Goal: Task Accomplishment & Management: Complete application form

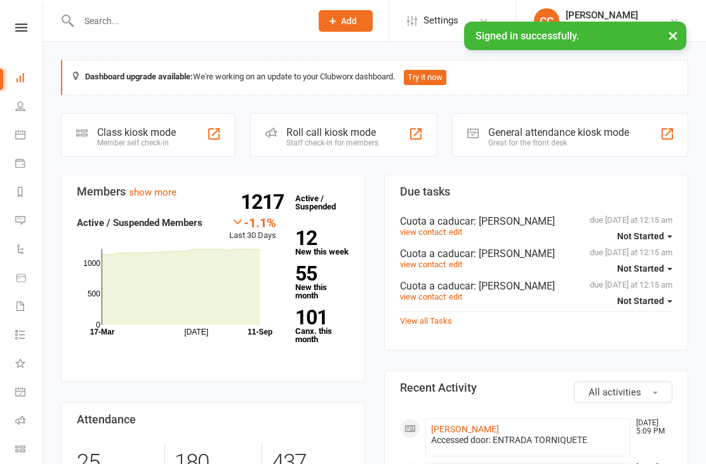
click at [233, 22] on input "text" at bounding box center [188, 21] width 227 height 18
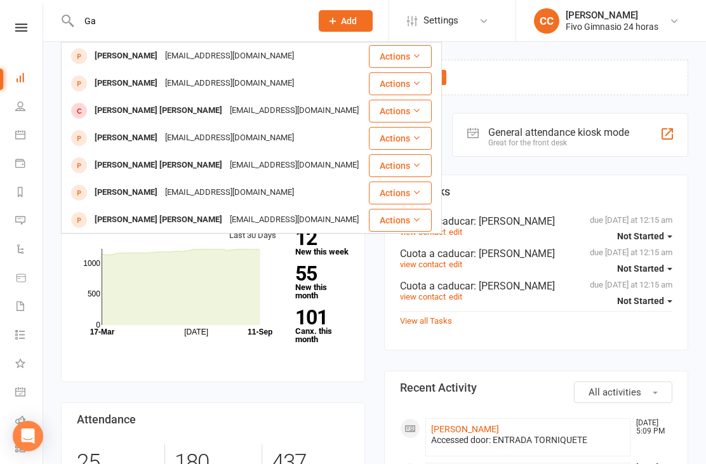
type input "G"
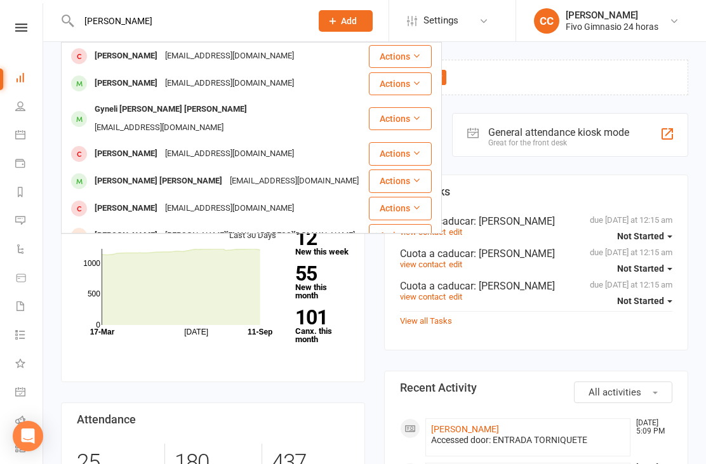
type input "[PERSON_NAME]"
click at [227, 119] on div "[EMAIL_ADDRESS][DOMAIN_NAME]" at bounding box center [159, 128] width 136 height 18
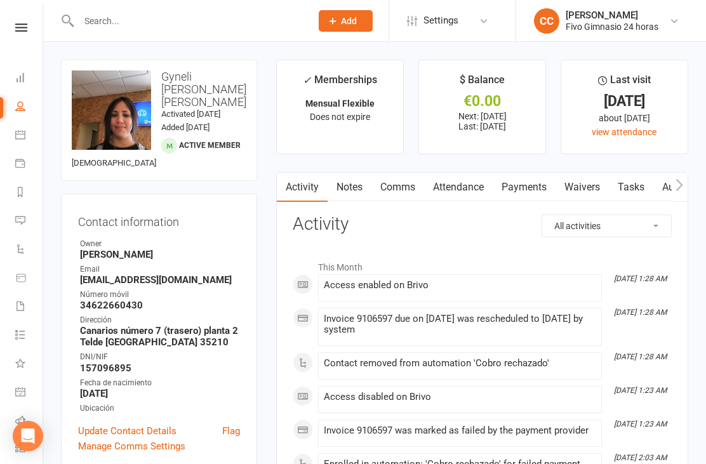
click at [591, 190] on link "Waivers" at bounding box center [581, 187] width 53 height 29
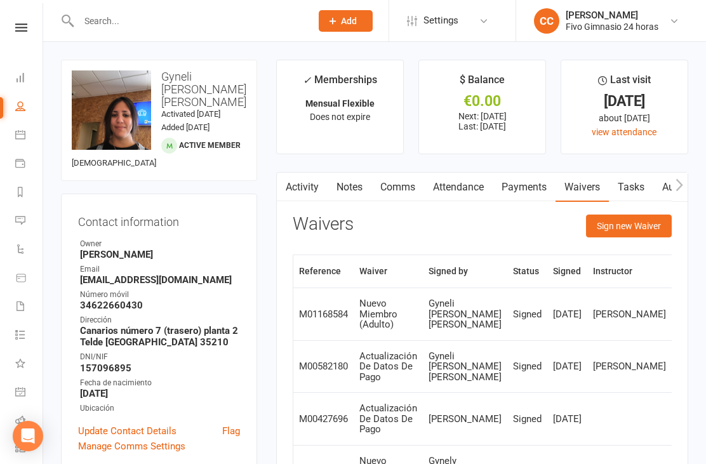
click at [615, 225] on button "Sign new Waiver" at bounding box center [629, 226] width 86 height 23
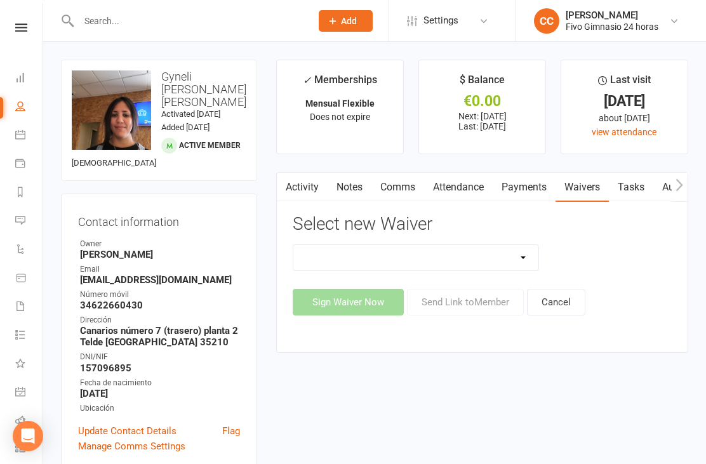
click at [453, 258] on select "Actualización De Datos De Pago Alta Online Certificación Finalización Contrato …" at bounding box center [415, 257] width 245 height 25
select select "1939"
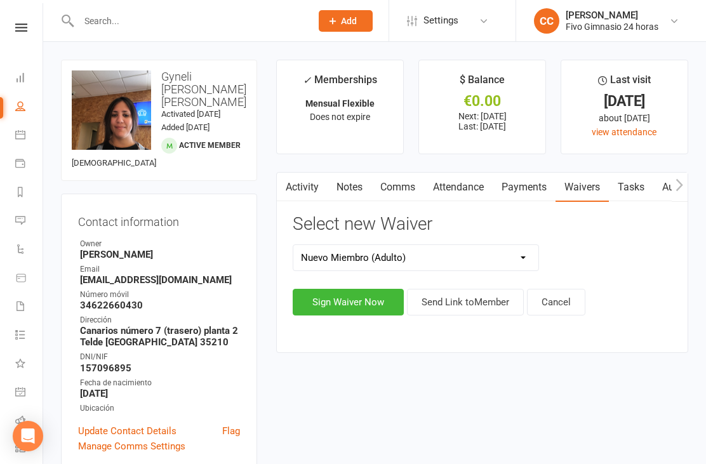
click at [470, 192] on link "Attendance" at bounding box center [458, 187] width 69 height 29
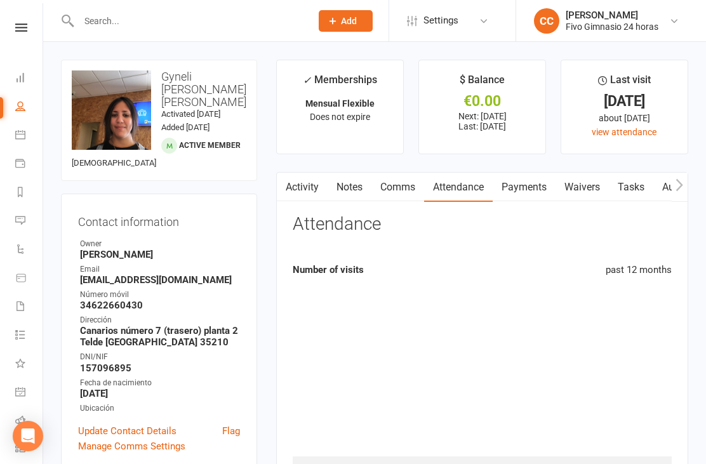
click at [584, 196] on link "Waivers" at bounding box center [581, 187] width 53 height 29
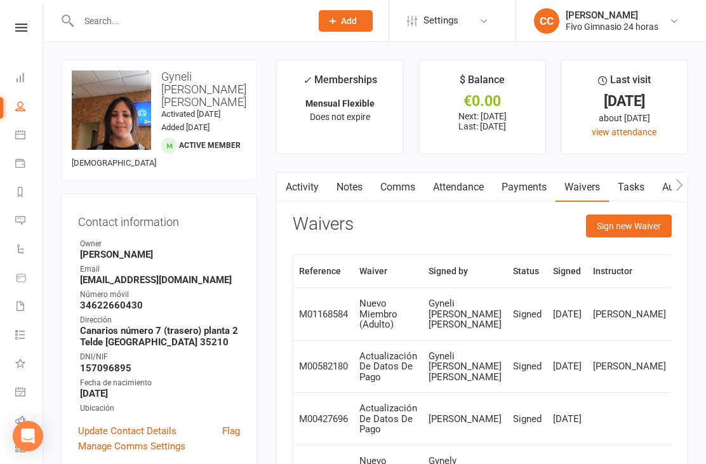
click at [632, 222] on button "Sign new Waiver" at bounding box center [629, 226] width 86 height 23
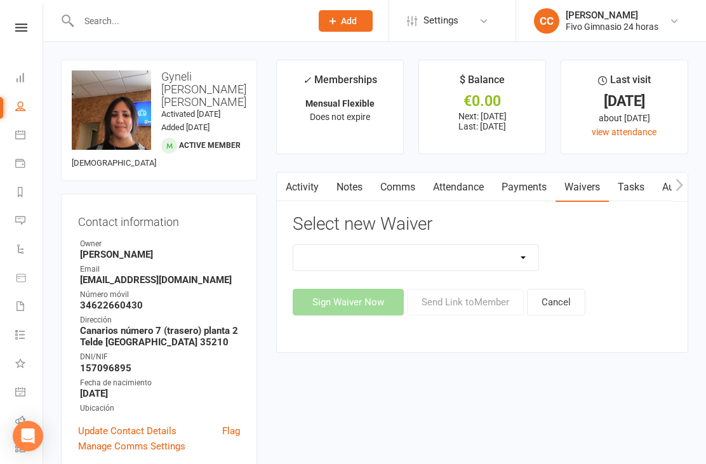
click at [380, 254] on select "Actualización De Datos De Pago Alta Online Certificación Finalización Contrato …" at bounding box center [415, 257] width 245 height 25
select select "2439"
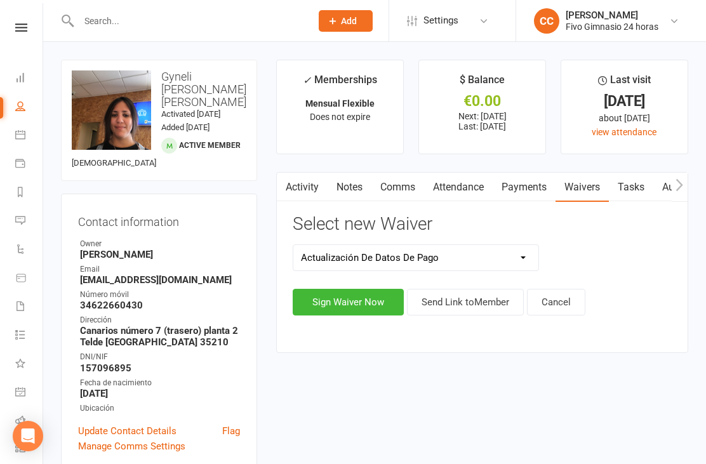
click at [333, 312] on button "Sign Waiver Now" at bounding box center [348, 302] width 111 height 27
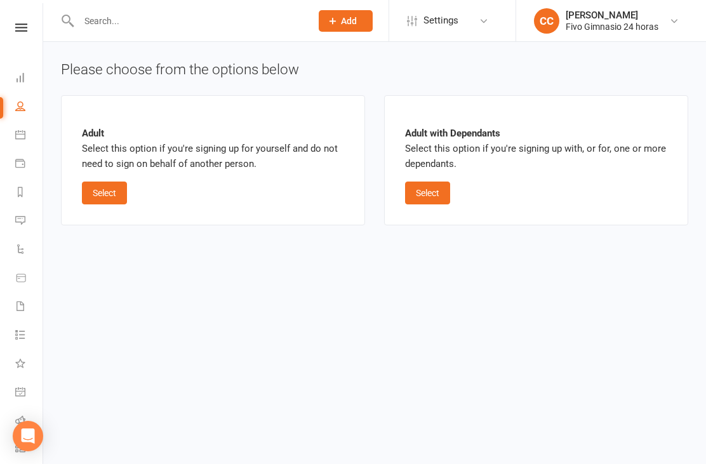
click at [110, 183] on button "Select" at bounding box center [104, 193] width 45 height 23
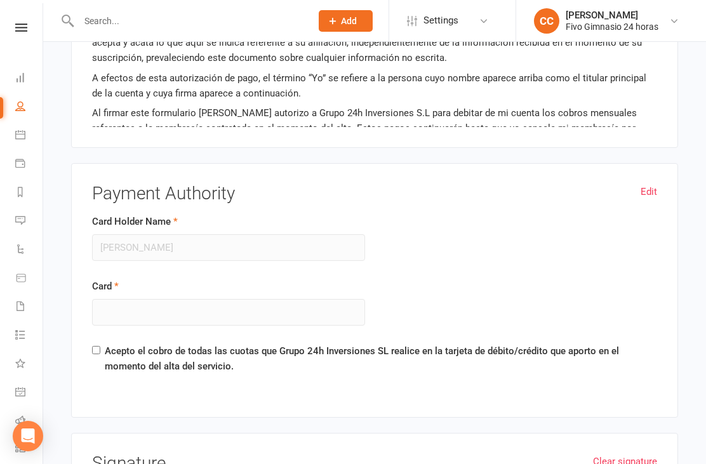
scroll to position [801, 0]
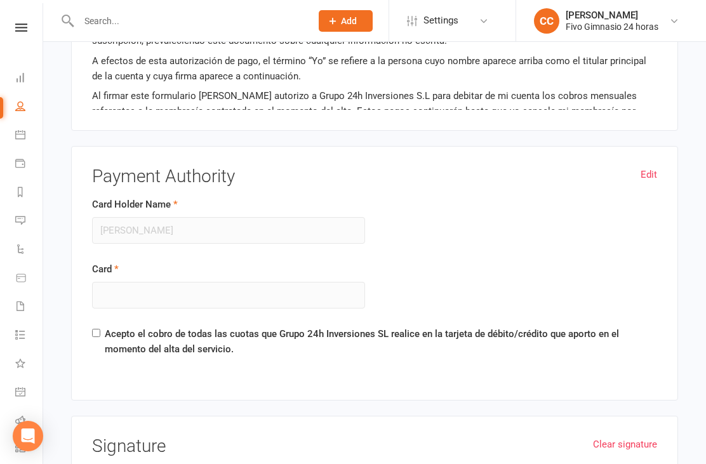
click at [649, 169] on link "Edit" at bounding box center [648, 174] width 17 height 15
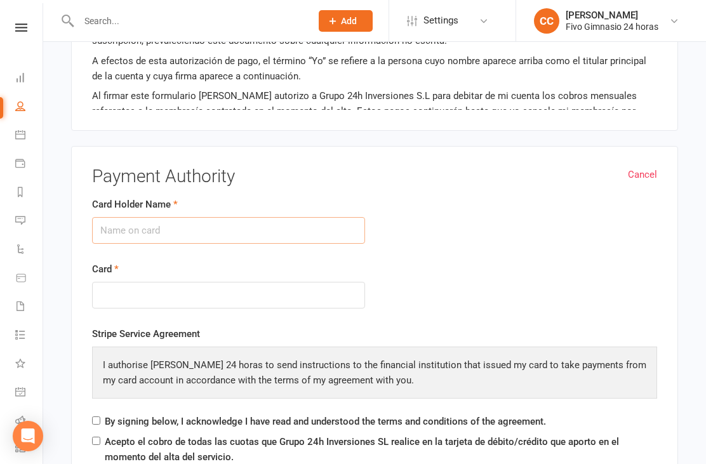
click at [201, 231] on input "Card Holder Name" at bounding box center [228, 230] width 273 height 27
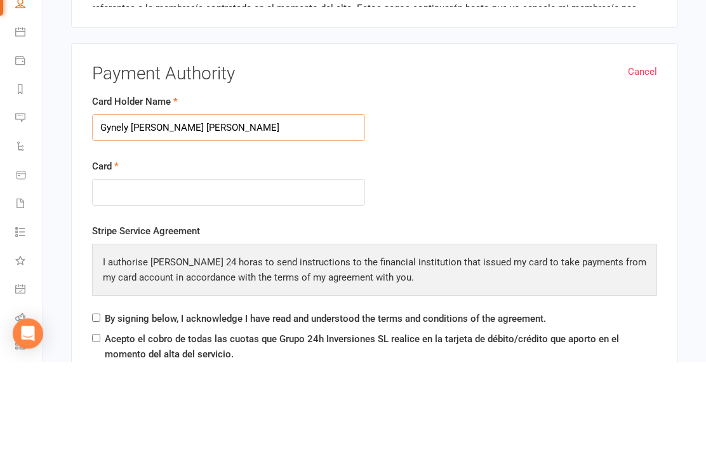
type input "Gynely [PERSON_NAME] [PERSON_NAME]"
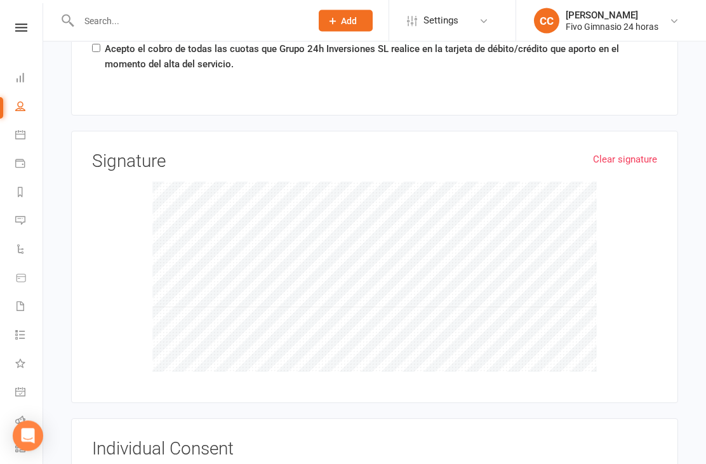
scroll to position [1191, 0]
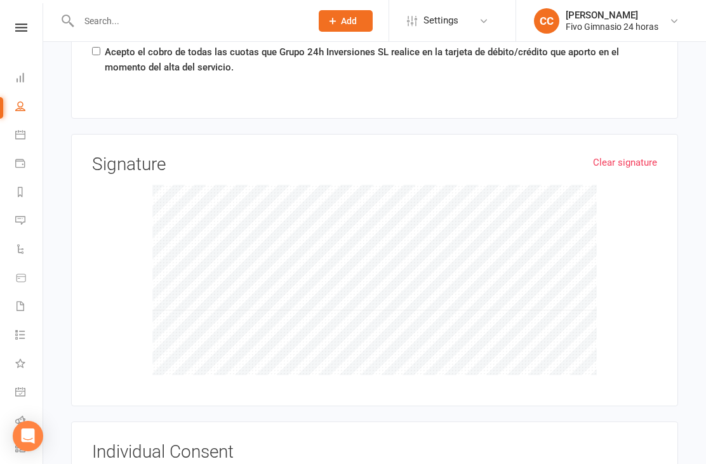
click at [110, 53] on label "Acepto el cobro de todas las cuotas que Grupo 24h Inversiones SL realice en la …" at bounding box center [381, 59] width 552 height 30
click at [100, 53] on input "Acepto el cobro de todas las cuotas que Grupo 24h Inversiones SL realice en la …" at bounding box center [96, 51] width 8 height 8
checkbox input "true"
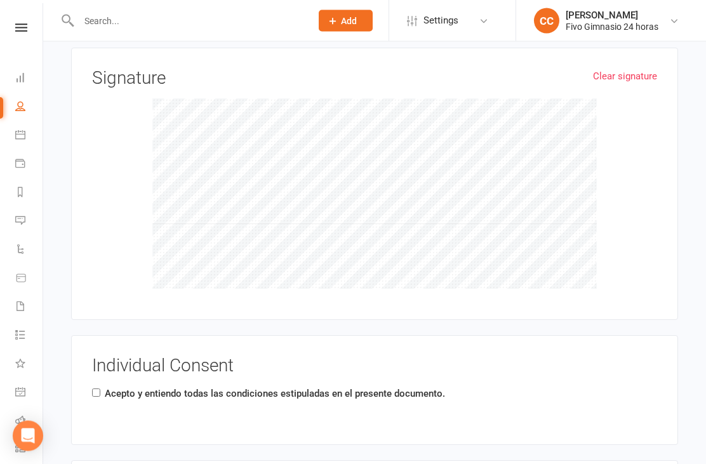
click at [100, 390] on input "Acepto y entiendo todas las condiciones estipuladas en el presente documento." at bounding box center [96, 393] width 8 height 8
checkbox input "true"
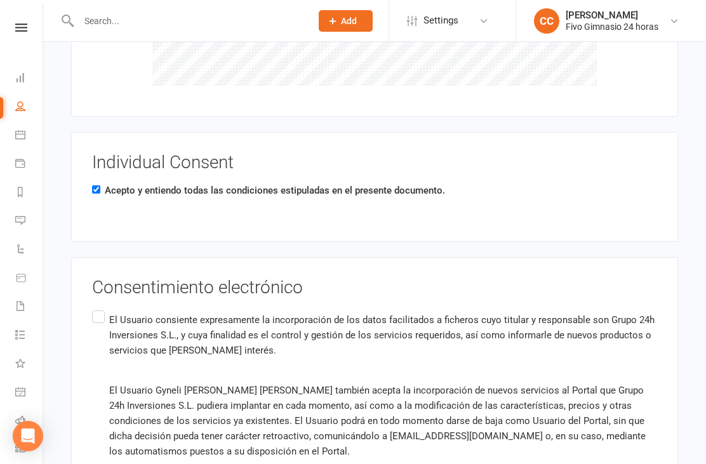
click at [114, 308] on label "El Usuario consiente expresamente la incorporación de los datos facilitados a f…" at bounding box center [374, 456] width 565 height 297
click at [100, 308] on input "El Usuario consiente expresamente la incorporación de los datos facilitados a f…" at bounding box center [96, 308] width 8 height 0
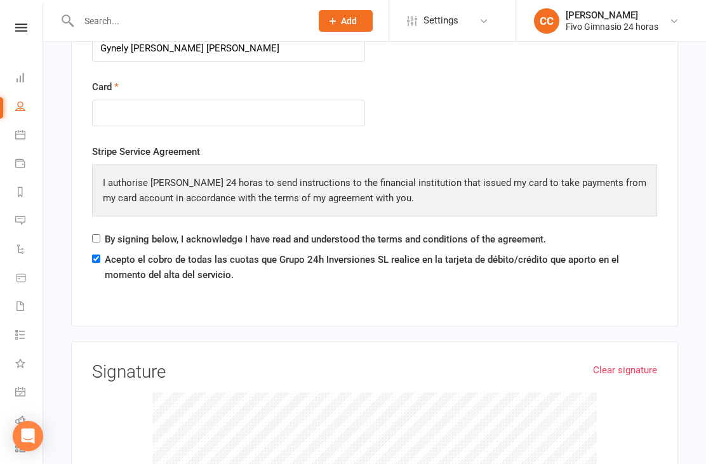
scroll to position [984, 0]
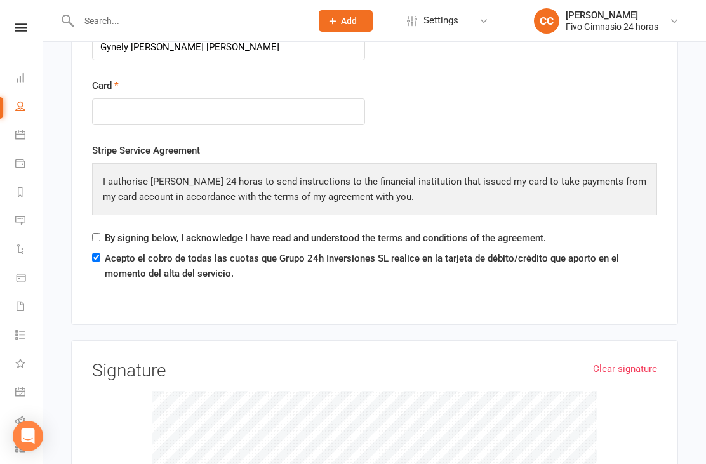
click at [106, 223] on div "Stripe Service Agreement I authorise Fivo Gimnasio 24 horas to send instruction…" at bounding box center [374, 197] width 565 height 108
click at [100, 235] on input "By signing below, I acknowledge I have read and understood the terms and condit…" at bounding box center [96, 237] width 8 height 8
checkbox input "true"
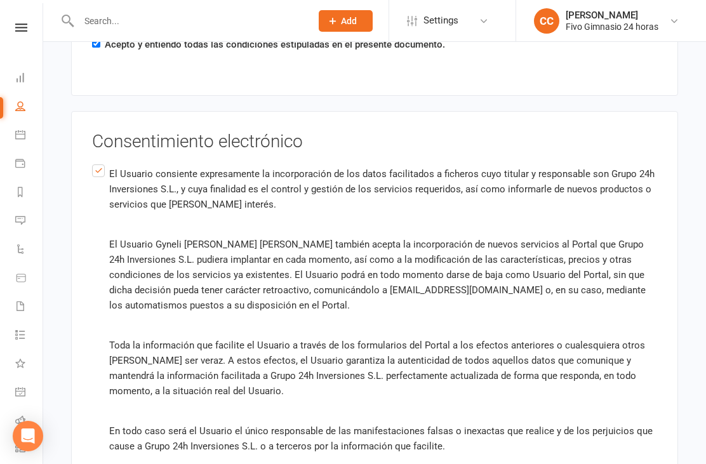
scroll to position [1704, 0]
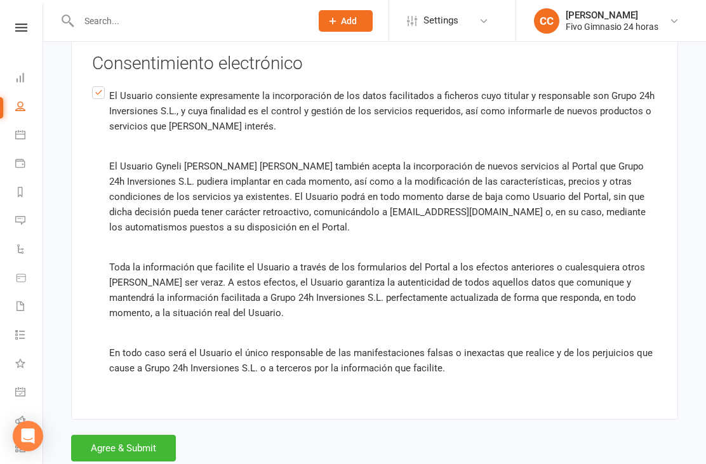
click at [149, 435] on button "Agree & Submit" at bounding box center [123, 448] width 105 height 27
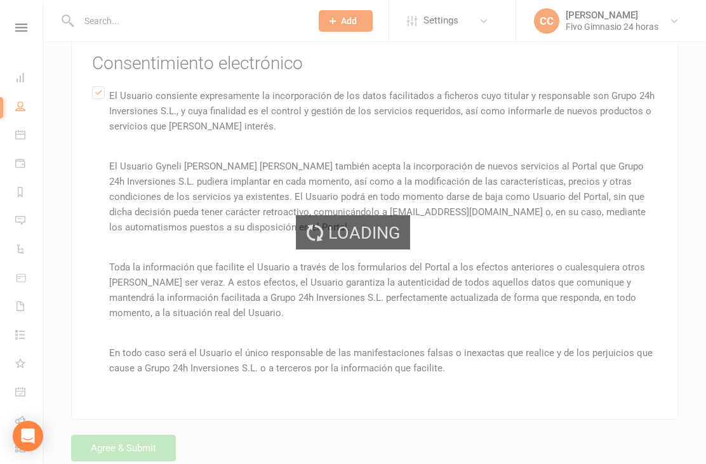
click at [145, 437] on div "Loading" at bounding box center [353, 232] width 706 height 464
click at [147, 435] on div "Loading" at bounding box center [353, 232] width 706 height 464
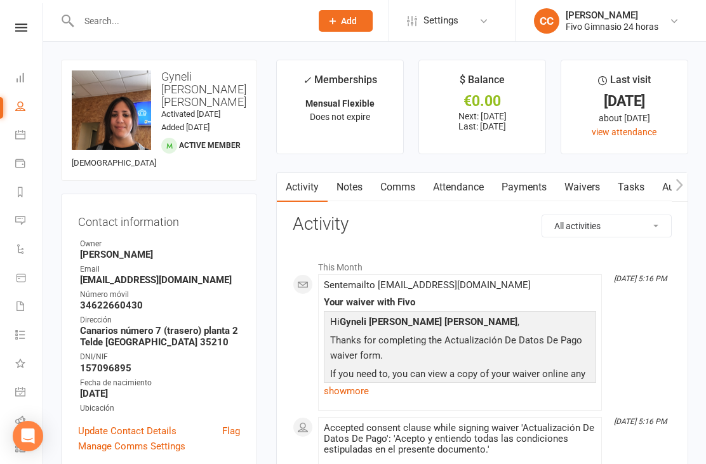
click at [520, 175] on link "Payments" at bounding box center [523, 187] width 63 height 29
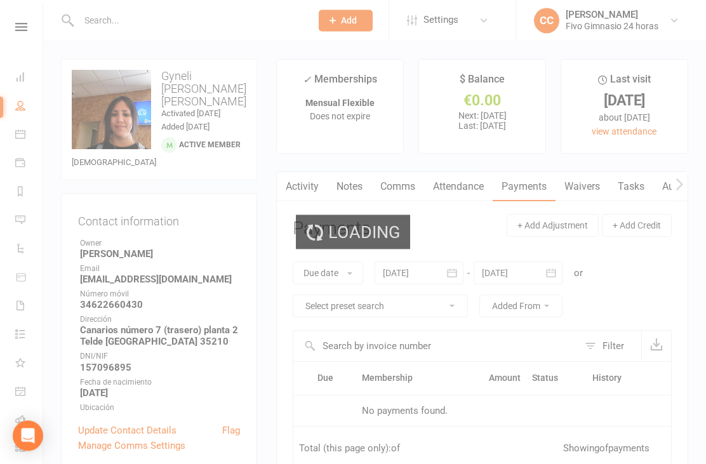
scroll to position [41, 0]
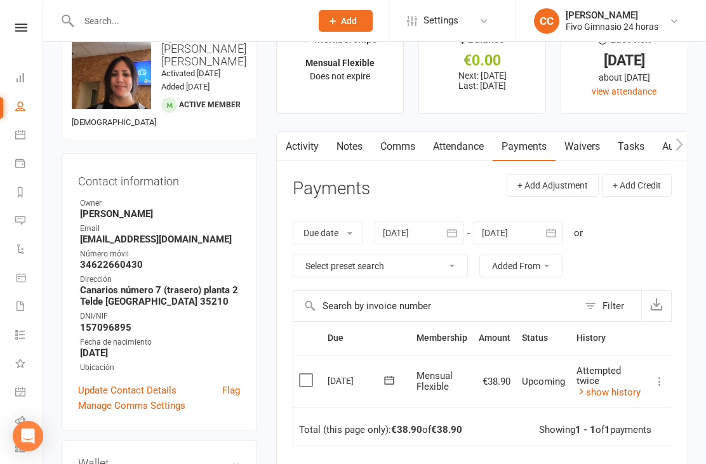
click at [677, 378] on div "Activity Notes Comms Attendance Payments Waivers Tasks Automations Access Contr…" at bounding box center [482, 380] width 412 height 498
click at [654, 395] on td "Mark as Paid (Cash) Mark as Paid (POS) Mark as Paid (Other) Skip Change amount …" at bounding box center [659, 381] width 27 height 53
click at [662, 384] on icon at bounding box center [659, 381] width 13 height 13
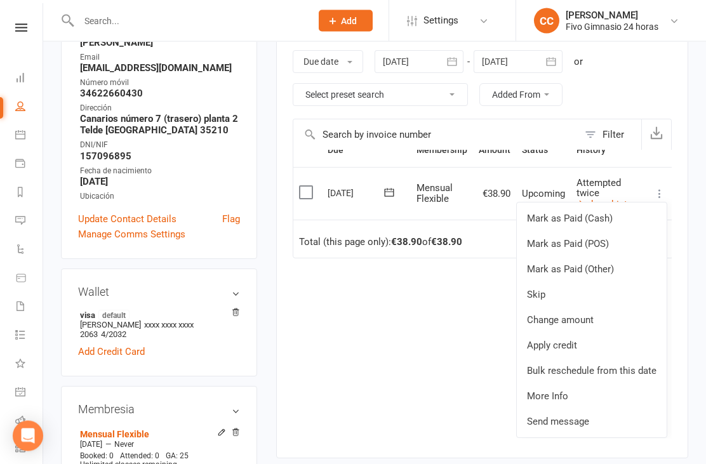
scroll to position [210, 0]
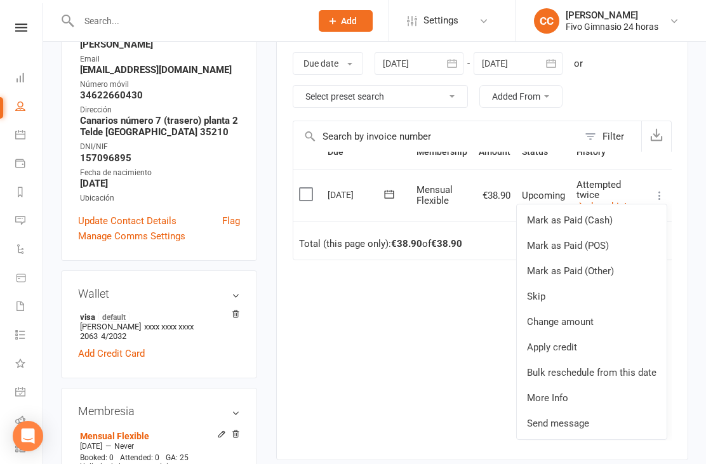
click at [425, 352] on div "Due Contact Membership Amount Status History Invoice # Select this [DATE] Gynel…" at bounding box center [482, 296] width 379 height 288
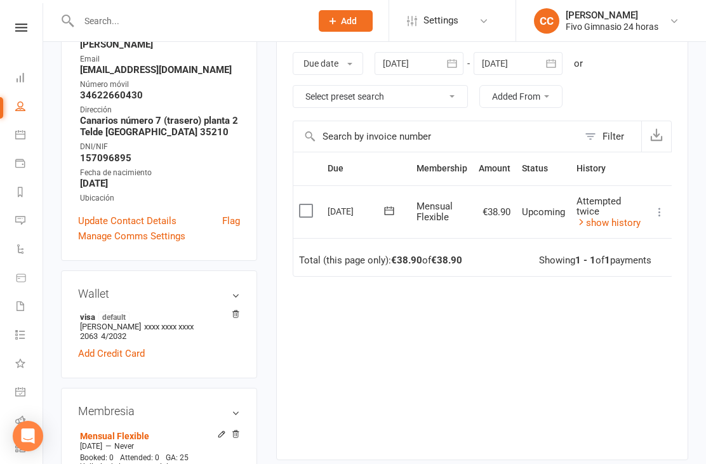
scroll to position [0, 0]
click at [661, 208] on icon at bounding box center [659, 212] width 13 height 13
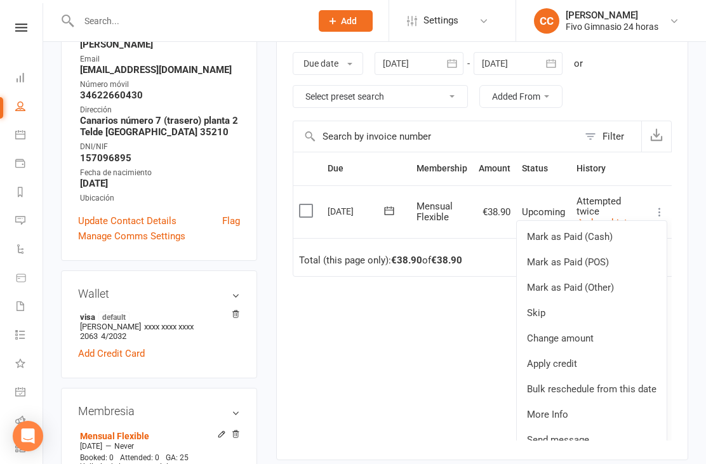
click at [609, 289] on link "Mark as Paid (Other)" at bounding box center [592, 287] width 150 height 25
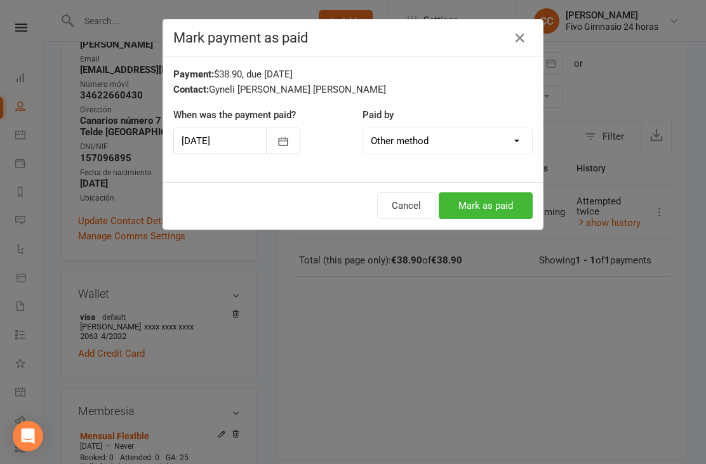
click at [399, 207] on button "Cancel" at bounding box center [406, 205] width 58 height 27
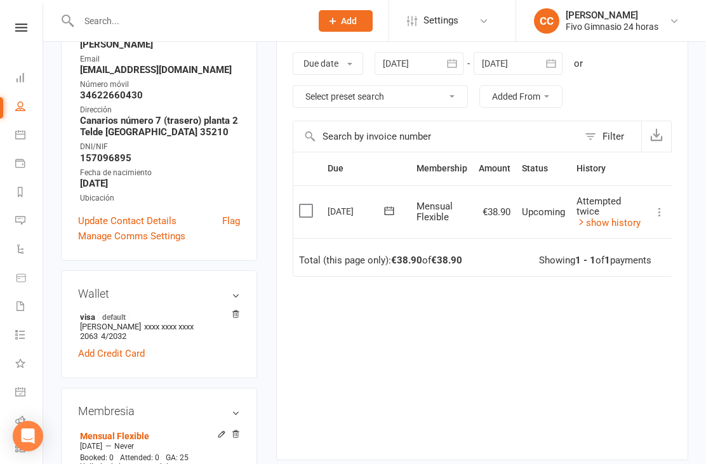
click at [661, 211] on icon at bounding box center [659, 212] width 13 height 13
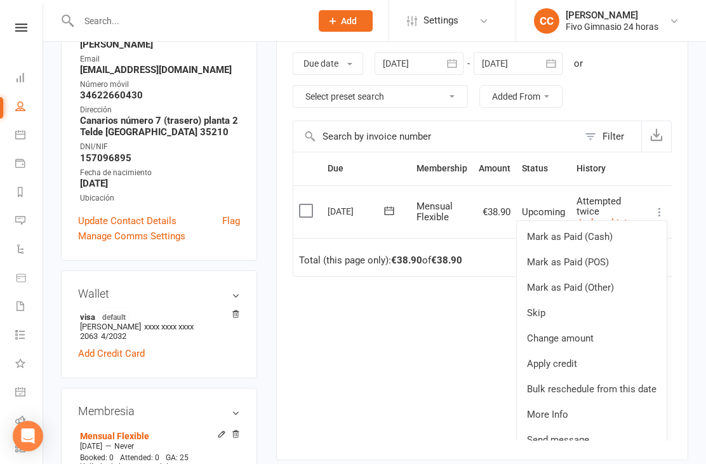
click at [584, 330] on link "Change amount" at bounding box center [592, 338] width 150 height 25
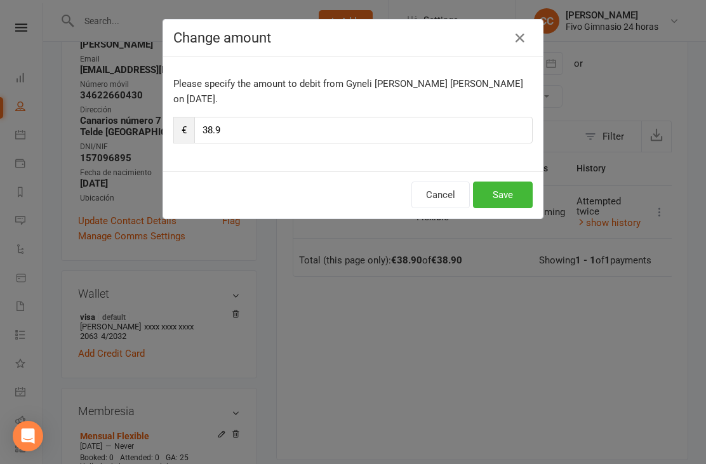
click at [381, 119] on input "38.9" at bounding box center [363, 130] width 338 height 27
type input "3"
type input "43.90"
click at [504, 183] on button "Save" at bounding box center [503, 195] width 60 height 27
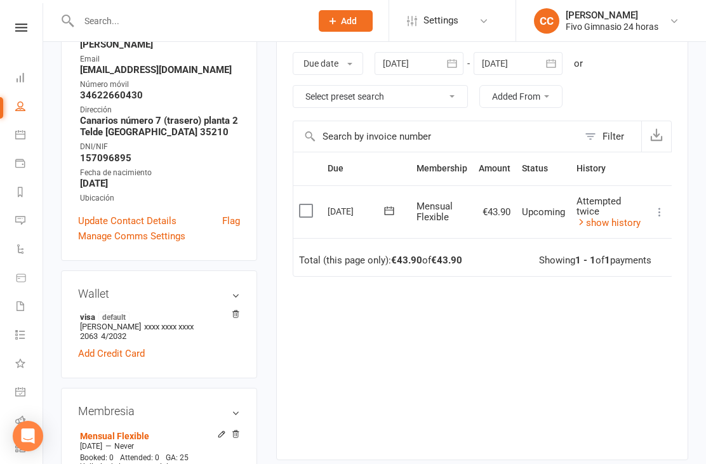
click at [663, 211] on icon at bounding box center [659, 212] width 13 height 13
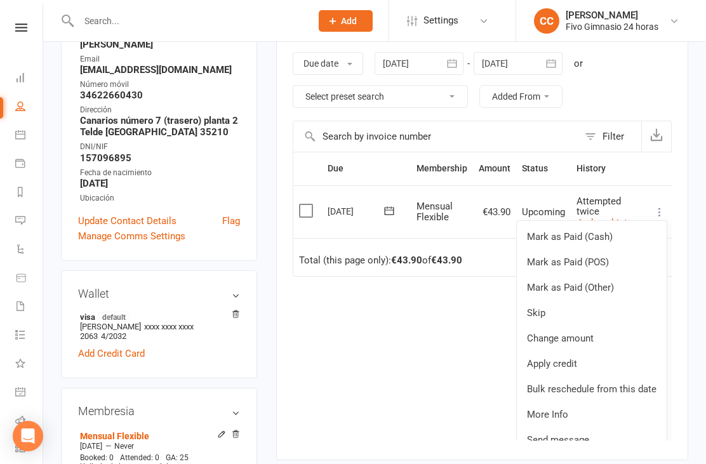
click at [632, 286] on link "Mark as Paid (Other)" at bounding box center [592, 287] width 150 height 25
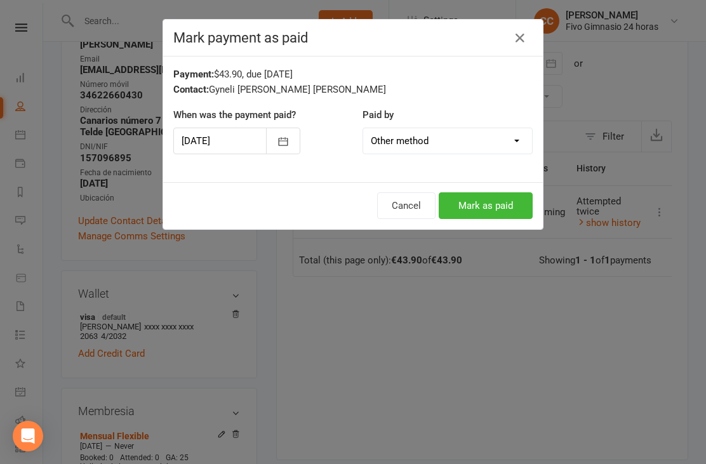
click at [481, 202] on button "Mark as paid" at bounding box center [486, 205] width 94 height 27
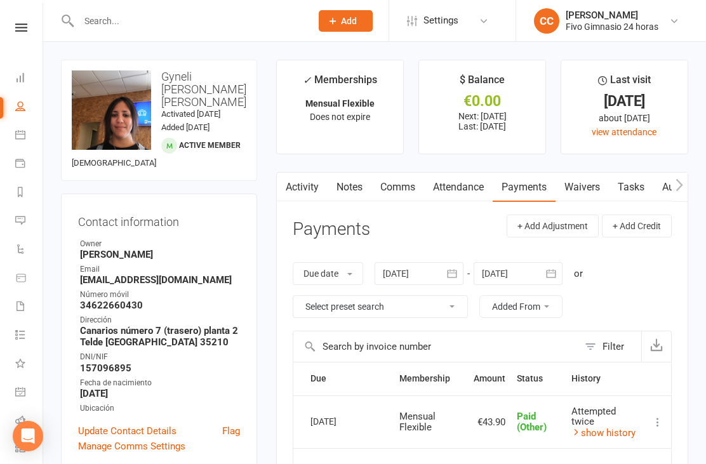
click at [216, 20] on input "text" at bounding box center [188, 21] width 227 height 18
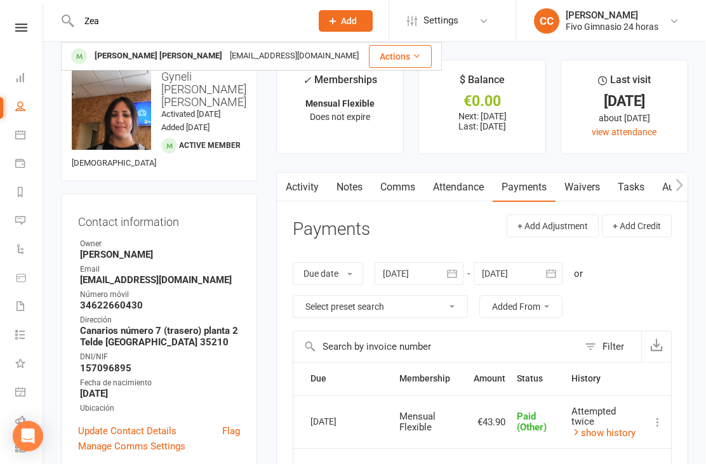
type input "Zea"
click at [279, 56] on div "[EMAIL_ADDRESS][DOMAIN_NAME]" at bounding box center [294, 56] width 136 height 18
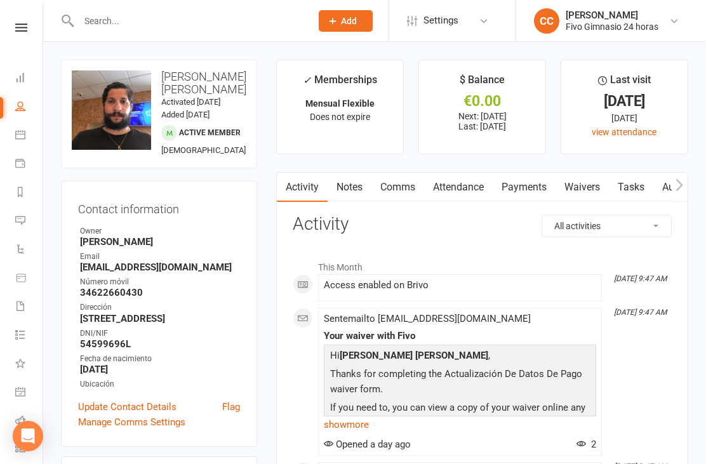
click at [591, 195] on link "Waivers" at bounding box center [581, 187] width 53 height 29
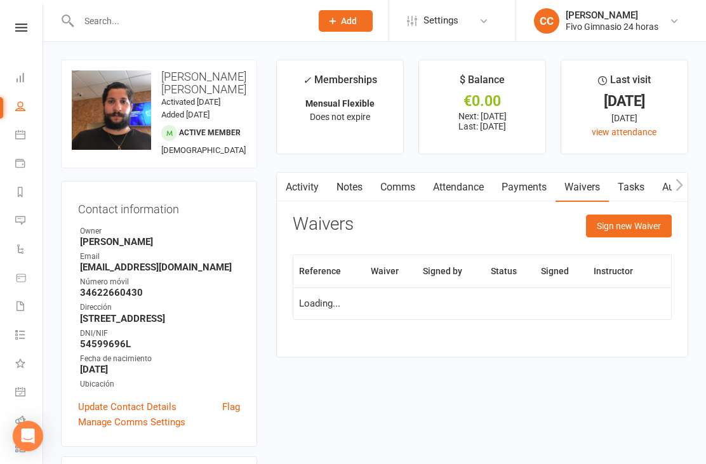
click at [642, 220] on button "Sign new Waiver" at bounding box center [629, 226] width 86 height 23
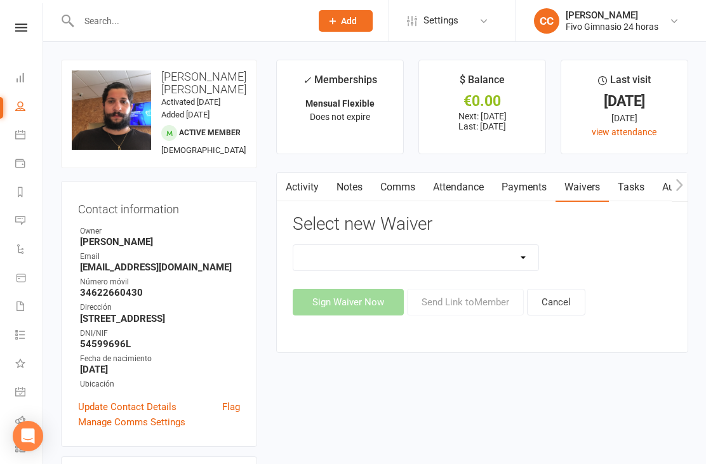
click at [470, 247] on select "Actualización De Datos De Pago Alta Online Certificación Finalización Contrato …" at bounding box center [415, 257] width 245 height 25
select select "2439"
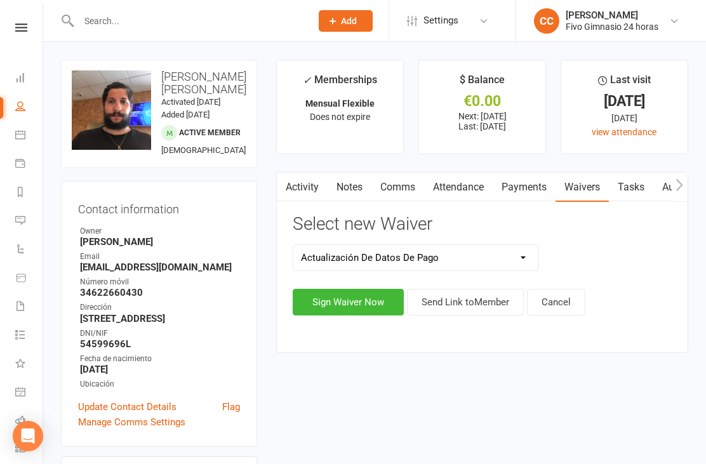
click at [333, 292] on button "Sign Waiver Now" at bounding box center [348, 302] width 111 height 27
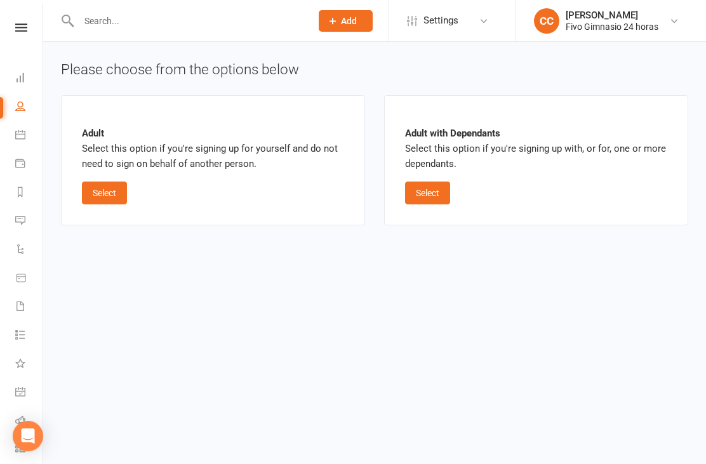
click at [101, 195] on button "Select" at bounding box center [104, 193] width 45 height 23
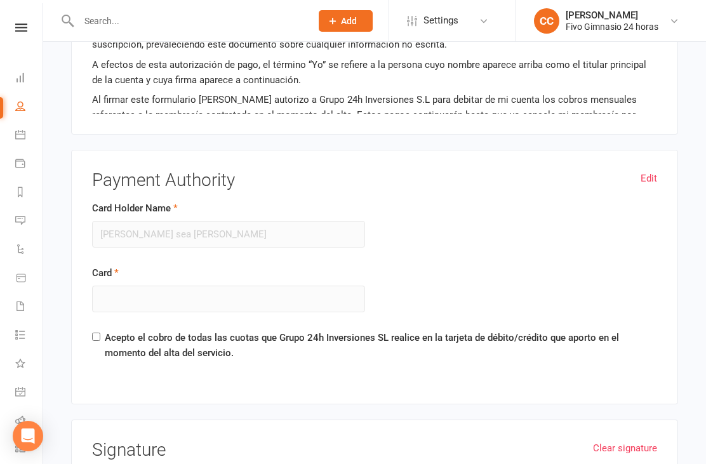
scroll to position [760, 0]
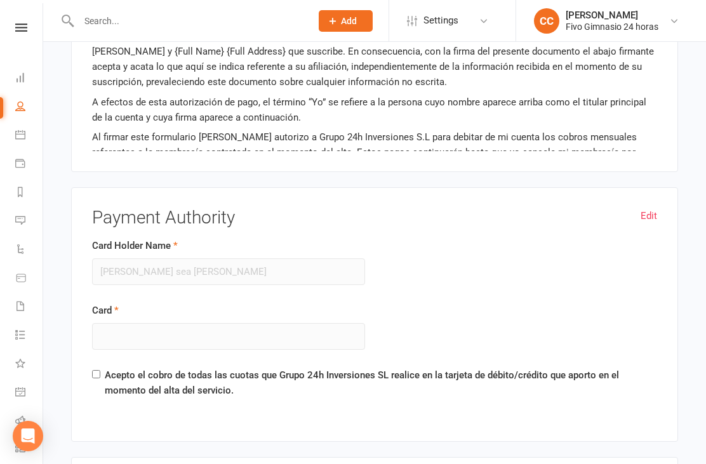
click at [652, 196] on div "Edit Payment Authority Card Holder Name [PERSON_NAME] sea [PERSON_NAME] Card Ac…" at bounding box center [374, 314] width 607 height 255
click at [647, 208] on link "Edit" at bounding box center [648, 215] width 17 height 15
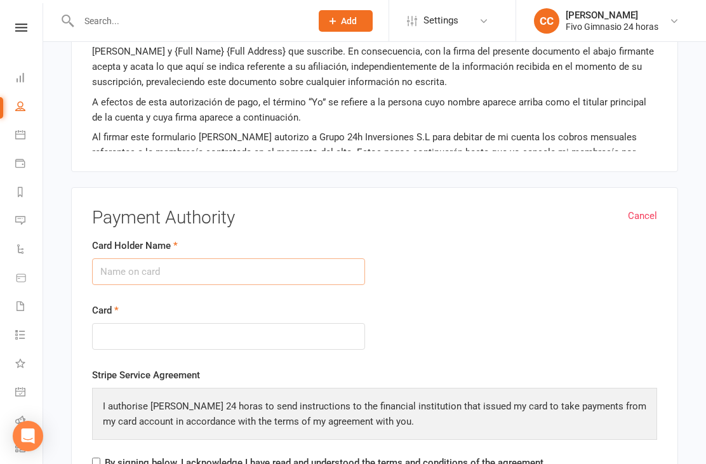
click at [219, 267] on input "Card Holder Name" at bounding box center [228, 271] width 273 height 27
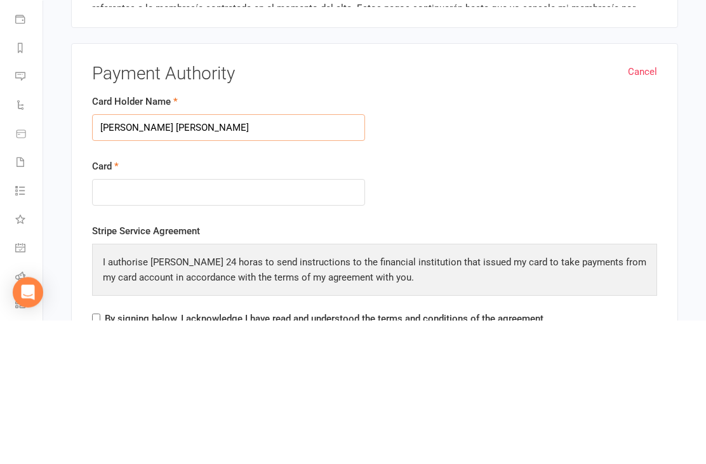
type input "[PERSON_NAME] [PERSON_NAME]"
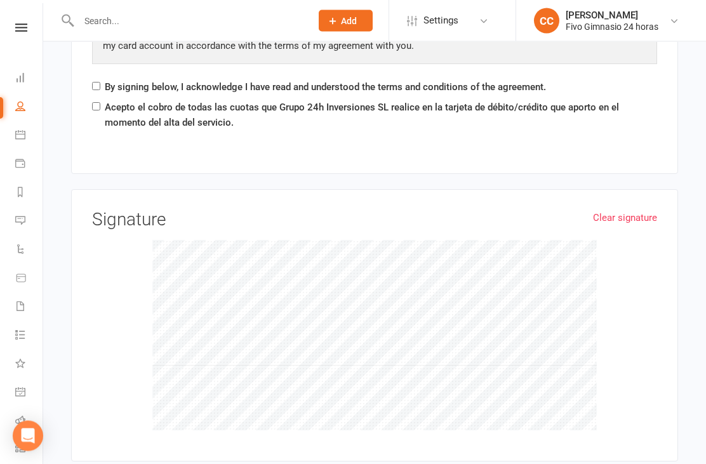
scroll to position [1140, 0]
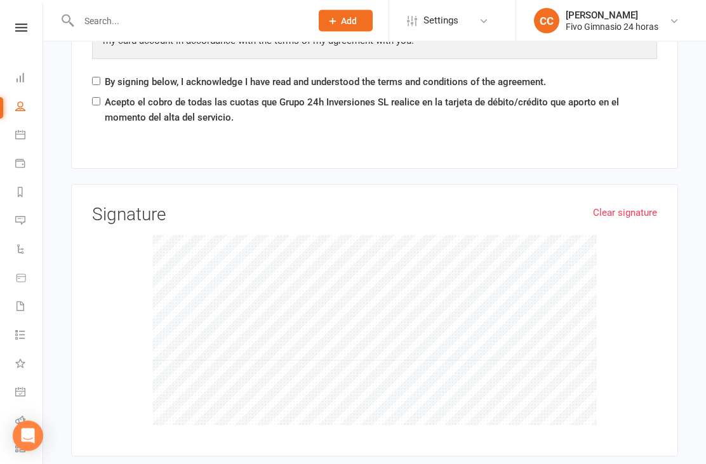
click at [107, 95] on label "Acepto el cobro de todas las cuotas que Grupo 24h Inversiones SL realice en la …" at bounding box center [381, 110] width 552 height 30
click at [100, 98] on input "Acepto el cobro de todas las cuotas que Grupo 24h Inversiones SL realice en la …" at bounding box center [96, 102] width 8 height 8
checkbox input "true"
click at [100, 77] on input "By signing below, I acknowledge I have read and understood the terms and condit…" at bounding box center [96, 81] width 8 height 8
checkbox input "true"
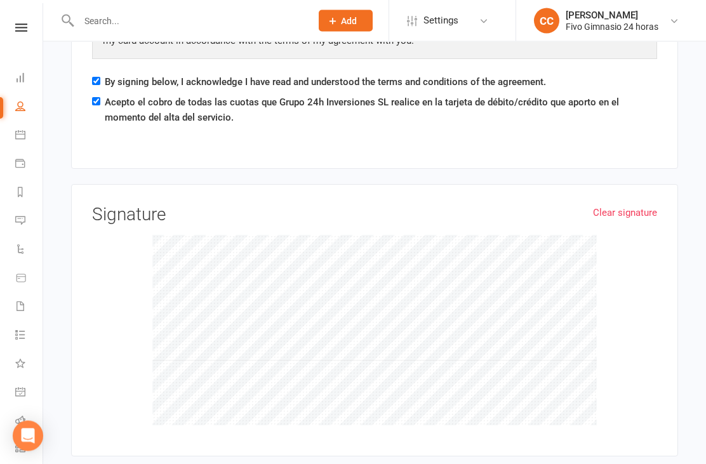
scroll to position [1140, 0]
click at [95, 102] on input "Acepto el cobro de todas las cuotas que Grupo 24h Inversiones SL realice en la …" at bounding box center [96, 101] width 8 height 8
click at [107, 95] on label "Acepto el cobro de todas las cuotas que Grupo 24h Inversiones SL realice en la …" at bounding box center [381, 110] width 552 height 30
click at [100, 97] on input "Acepto el cobro de todas las cuotas que Grupo 24h Inversiones SL realice en la …" at bounding box center [96, 101] width 8 height 8
checkbox input "true"
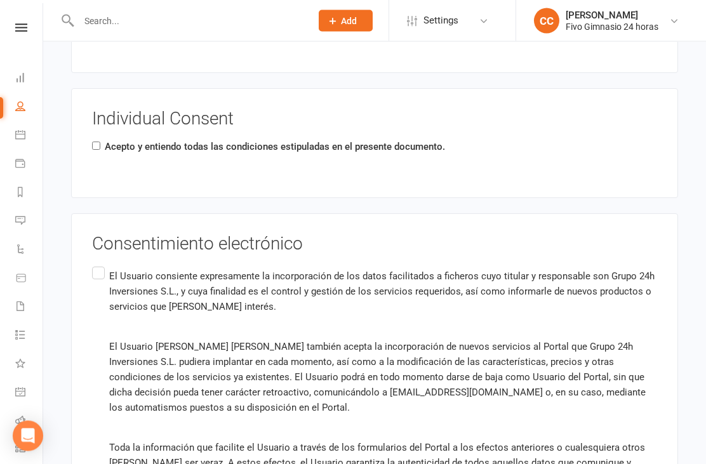
click at [107, 279] on label "El Usuario consiente expresamente la incorporación de los datos facilitados a f…" at bounding box center [374, 413] width 565 height 297
click at [100, 265] on input "El Usuario consiente expresamente la incorporación de los datos facilitados a f…" at bounding box center [96, 265] width 8 height 0
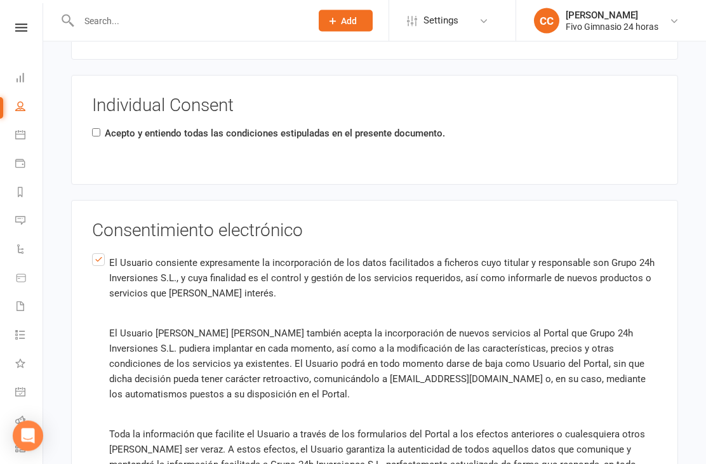
scroll to position [1704, 0]
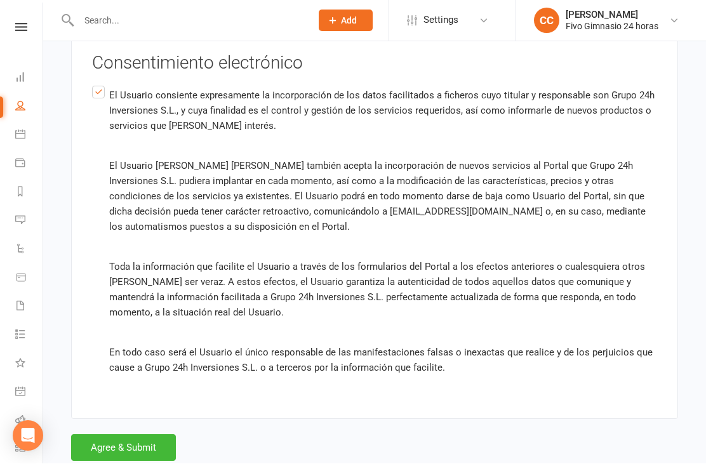
click at [147, 442] on button "Agree & Submit" at bounding box center [123, 448] width 105 height 27
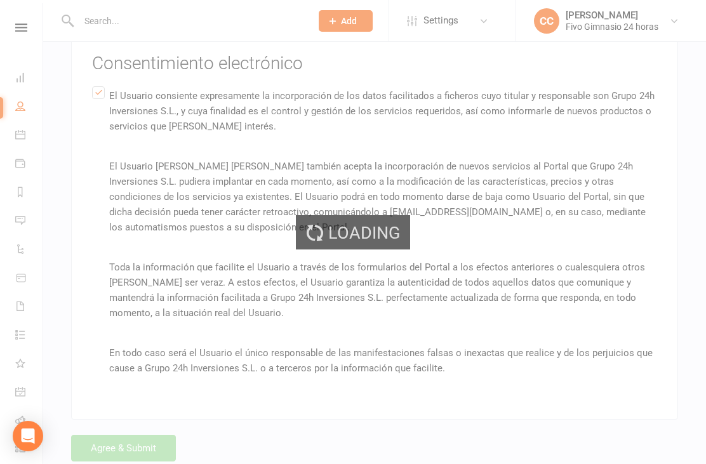
click at [142, 450] on div "Loading" at bounding box center [353, 232] width 706 height 464
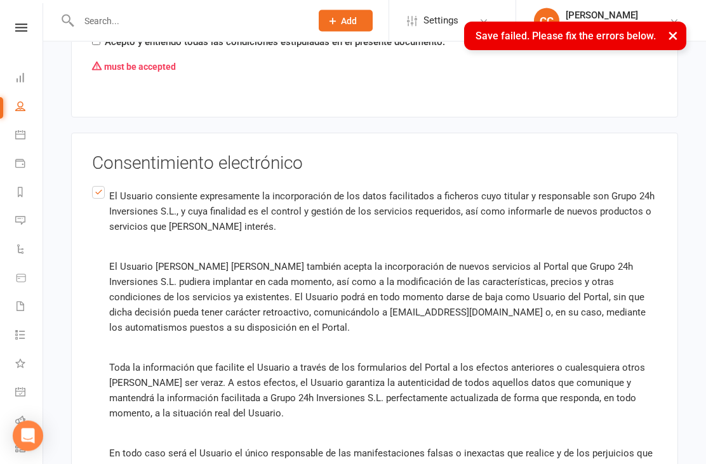
scroll to position [1486, 0]
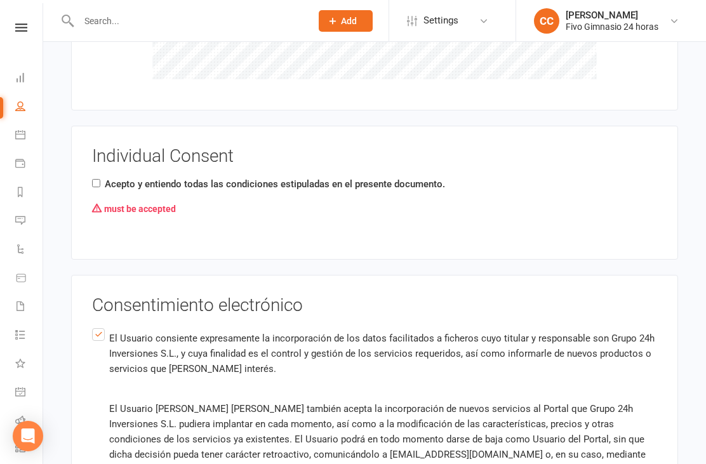
click at [100, 168] on div "Individual Consent Acepto y entiendo todas las condiciones estipuladas en el pr…" at bounding box center [374, 193] width 565 height 92
click at [87, 180] on div "Individual Consent Acepto y entiendo todas las condiciones estipuladas en el pr…" at bounding box center [374, 193] width 607 height 134
click at [95, 182] on input "Acepto y entiendo todas las condiciones estipuladas en el presente documento." at bounding box center [96, 183] width 8 height 8
checkbox input "true"
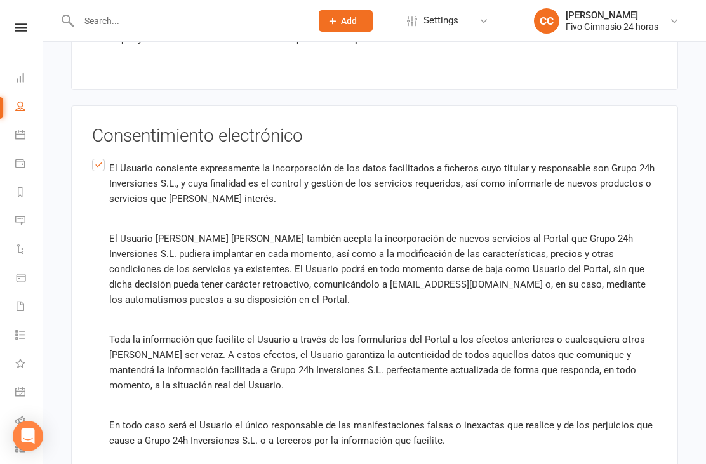
scroll to position [1704, 0]
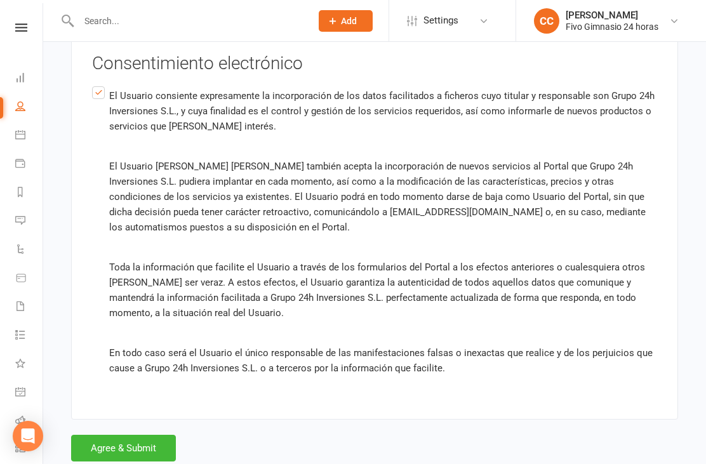
click at [102, 435] on button "Agree & Submit" at bounding box center [123, 448] width 105 height 27
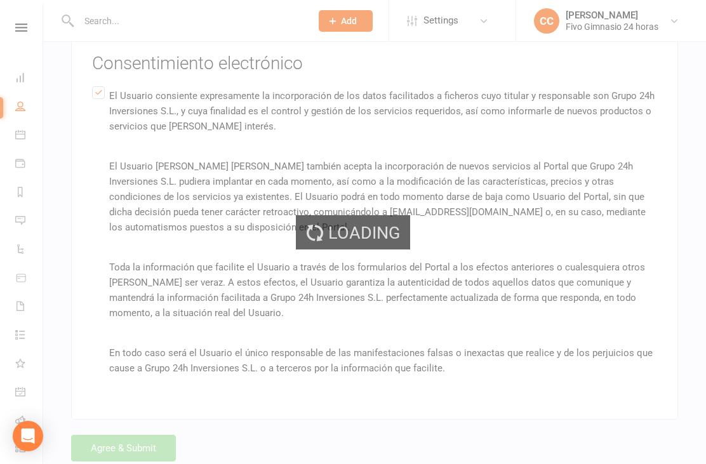
click at [110, 430] on div "Loading" at bounding box center [353, 232] width 706 height 464
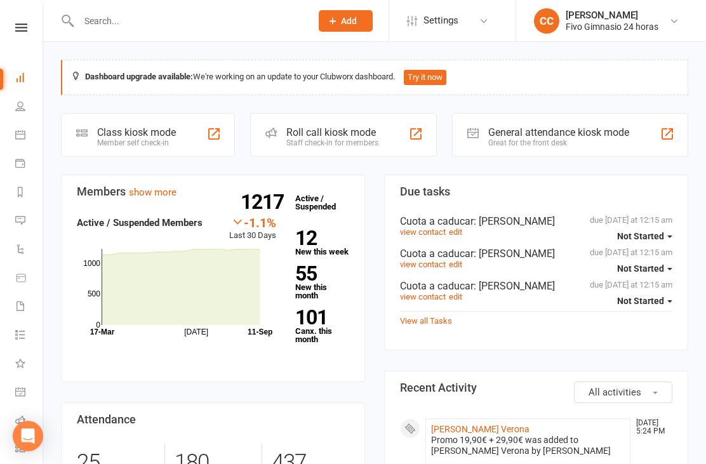
click at [475, 434] on link "[PERSON_NAME] Verona" at bounding box center [480, 429] width 98 height 10
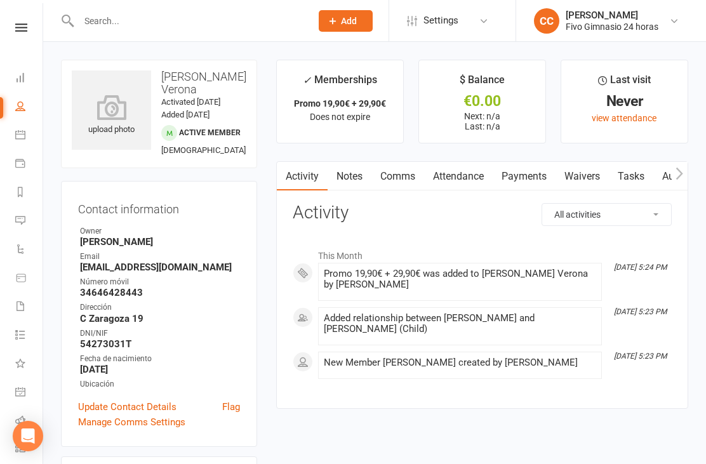
click at [105, 103] on icon at bounding box center [111, 107] width 79 height 25
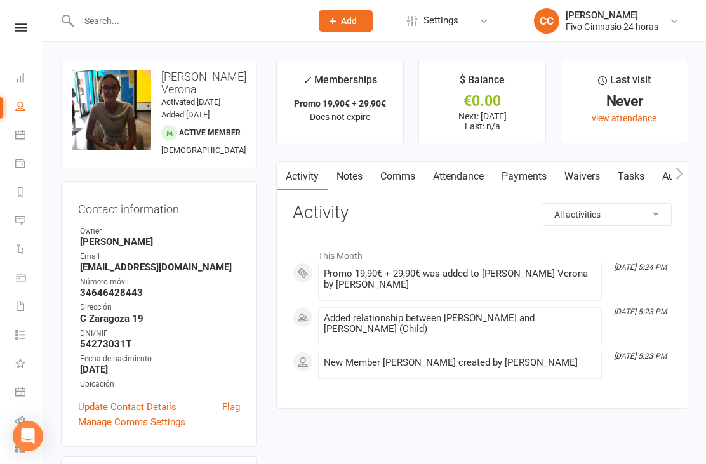
click at [580, 167] on link "Waivers" at bounding box center [581, 176] width 53 height 29
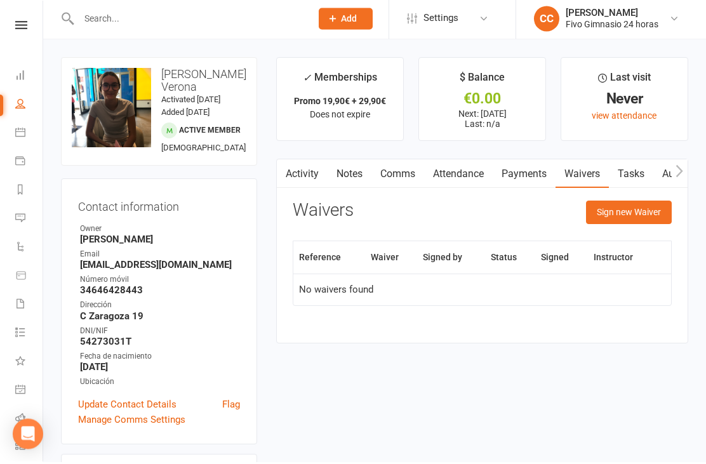
scroll to position [294, 0]
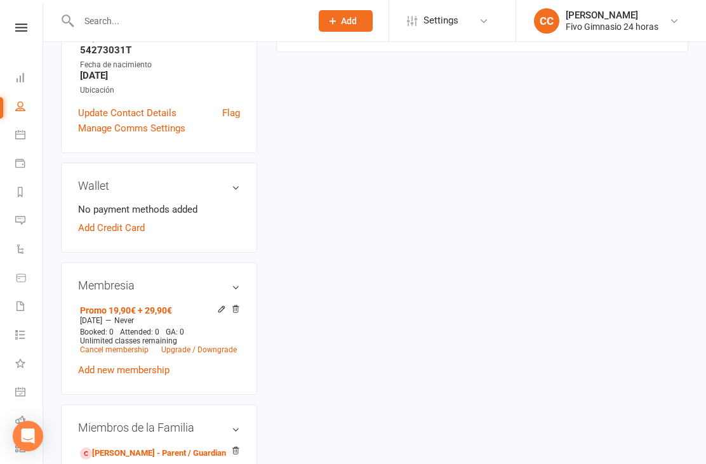
click at [178, 460] on link "Vanesa Verona Socorro - Parent / Guardian" at bounding box center [153, 453] width 146 height 13
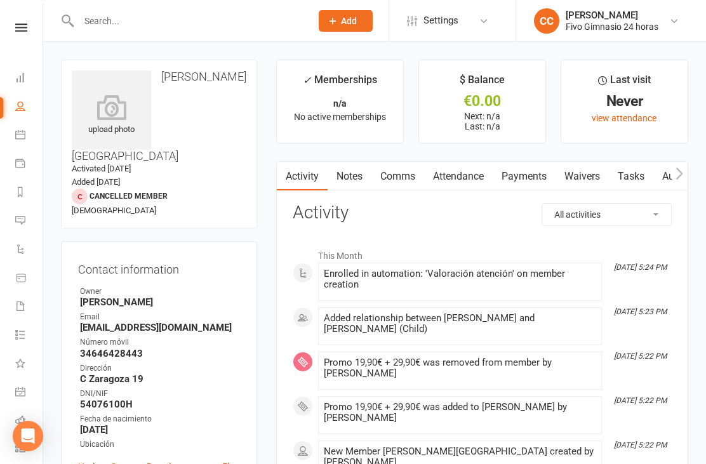
click at [589, 173] on link "Waivers" at bounding box center [581, 176] width 53 height 29
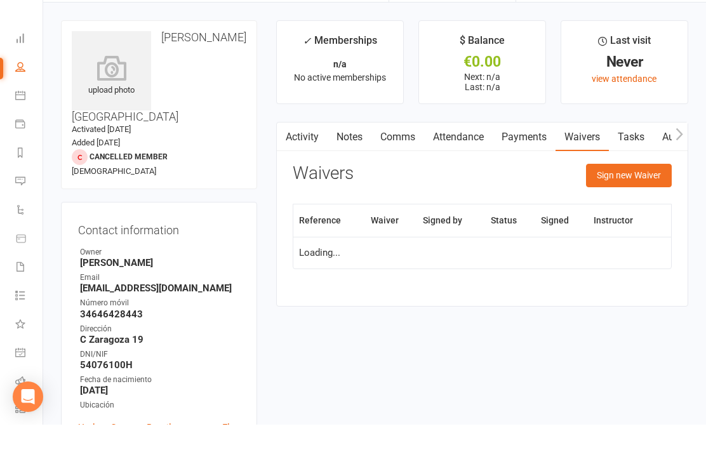
scroll to position [41, 0]
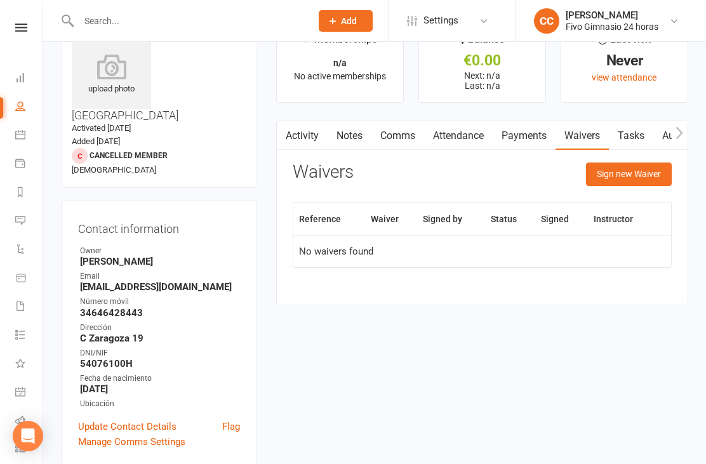
click at [632, 176] on button "Sign new Waiver" at bounding box center [629, 173] width 86 height 23
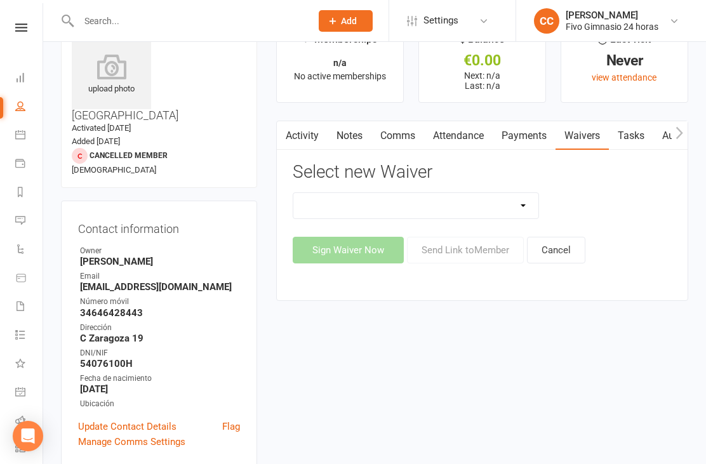
click at [483, 202] on select "Actualización De Datos De Pago Alta Online Certificación Finalización Contrato …" at bounding box center [415, 205] width 245 height 25
select select "3993"
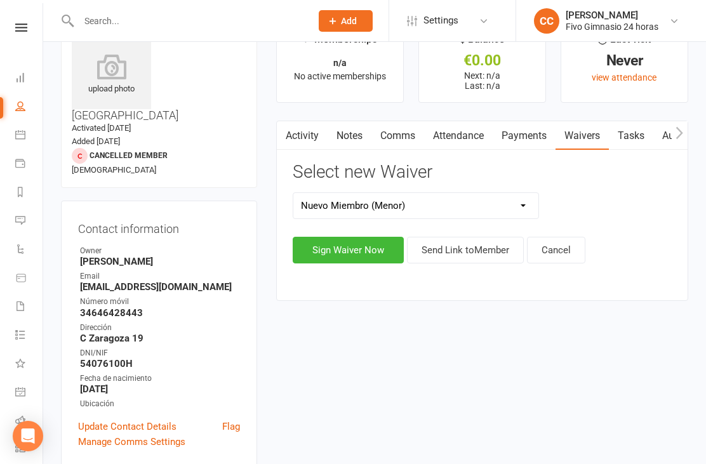
click at [363, 249] on button "Sign Waiver Now" at bounding box center [348, 250] width 111 height 27
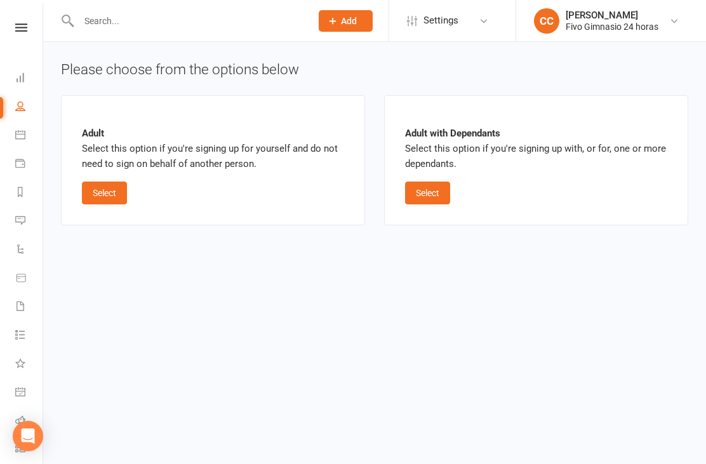
click at [432, 201] on button "Select" at bounding box center [427, 193] width 45 height 23
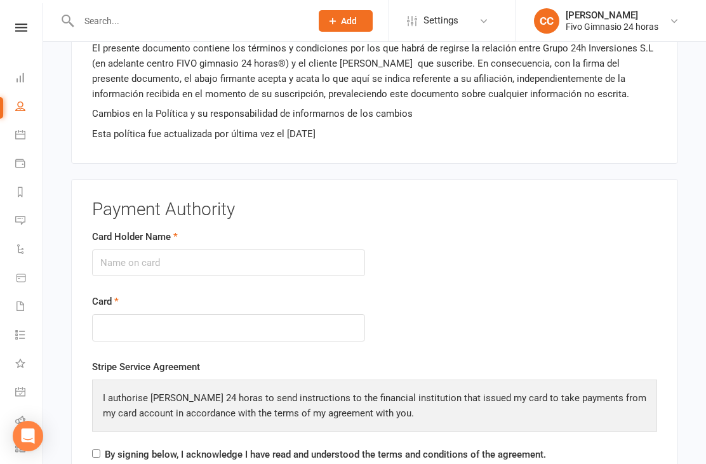
scroll to position [1894, 0]
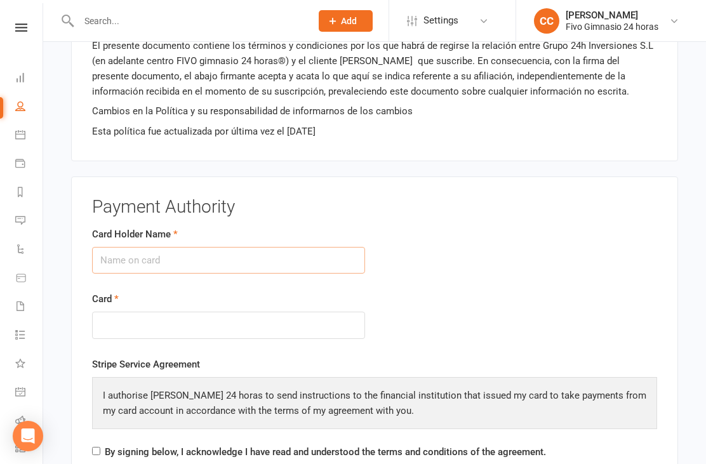
click at [132, 248] on input "Card Holder Name" at bounding box center [228, 260] width 273 height 27
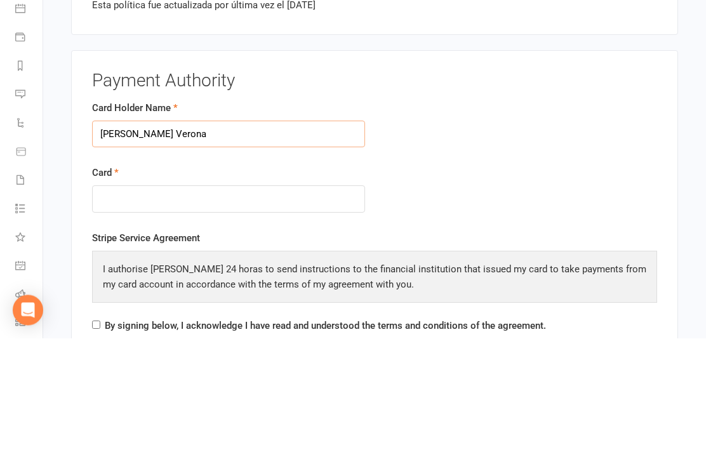
type input "Isabel Calixto Verona"
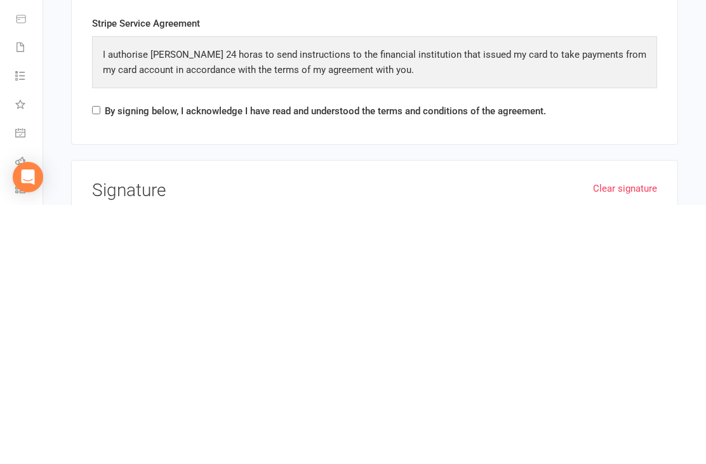
scroll to position [2235, 0]
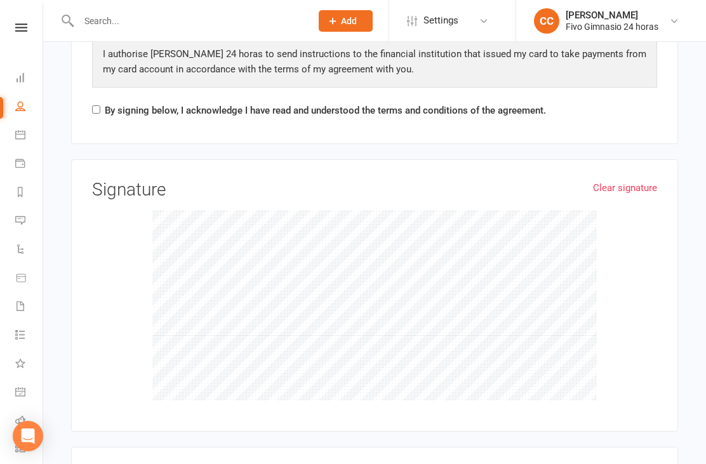
checkbox input "true"
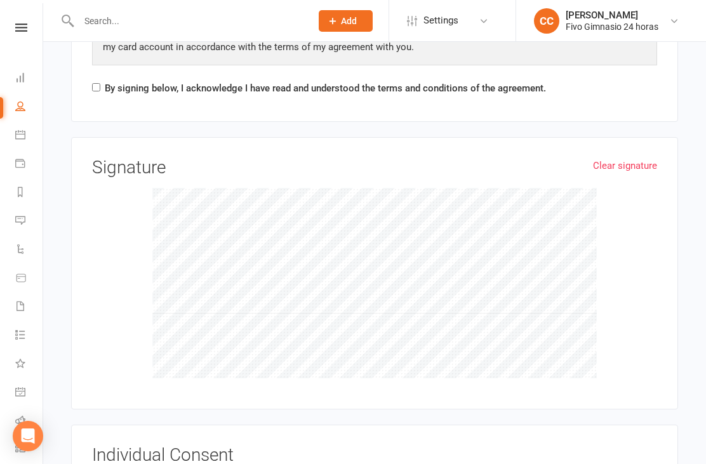
scroll to position [2263, 0]
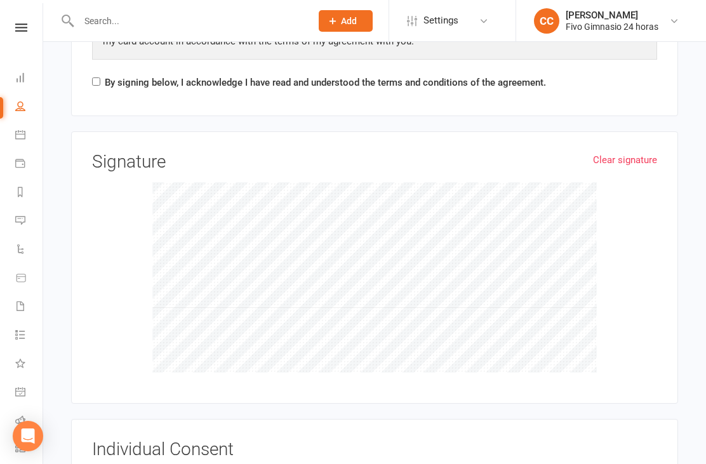
click at [109, 75] on label "By signing below, I acknowledge I have read and understood the terms and condit…" at bounding box center [325, 82] width 441 height 15
click at [100, 77] on input "By signing below, I acknowledge I have read and understood the terms and condit…" at bounding box center [96, 81] width 8 height 8
checkbox input "true"
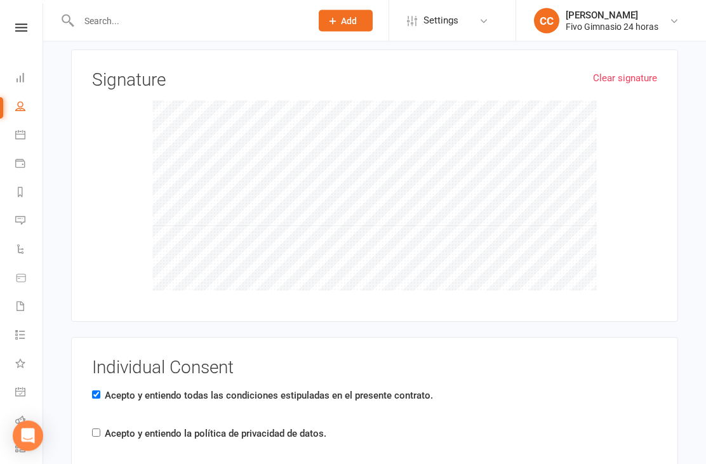
click at [109, 426] on label "Acepto y entiendo la política de privacidad de datos." at bounding box center [215, 433] width 221 height 15
click at [100, 429] on input "Acepto y entiendo la política de privacidad de datos." at bounding box center [96, 433] width 8 height 8
checkbox input "true"
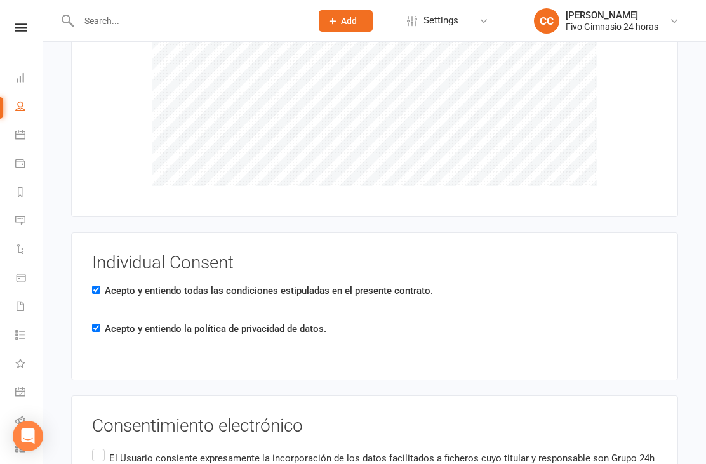
click at [100, 446] on input "El Usuario consiente expresamente la incorporación de los datos facilitados a f…" at bounding box center [96, 446] width 8 height 0
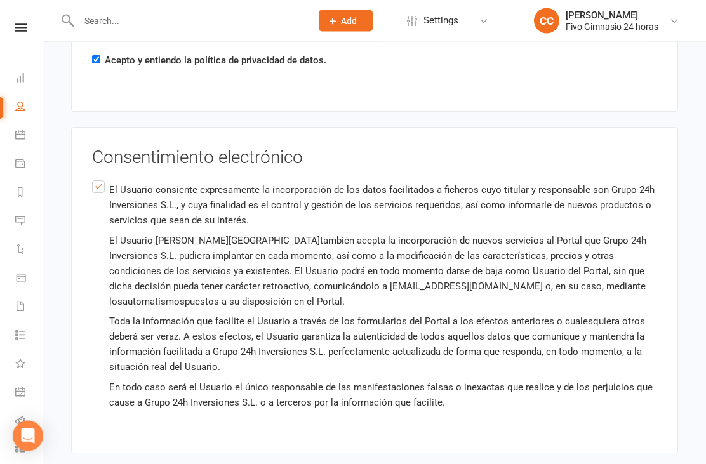
scroll to position [2745, 0]
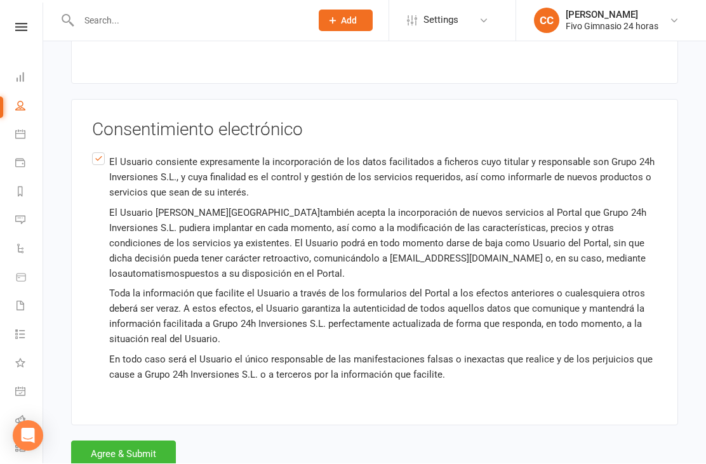
click at [138, 441] on button "Agree & Submit" at bounding box center [123, 454] width 105 height 27
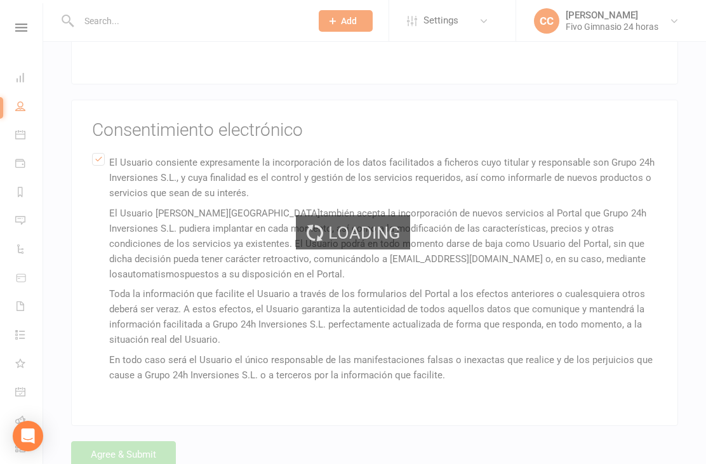
click at [142, 439] on div "Loading" at bounding box center [353, 232] width 706 height 464
click at [147, 436] on div "Loading" at bounding box center [353, 232] width 706 height 464
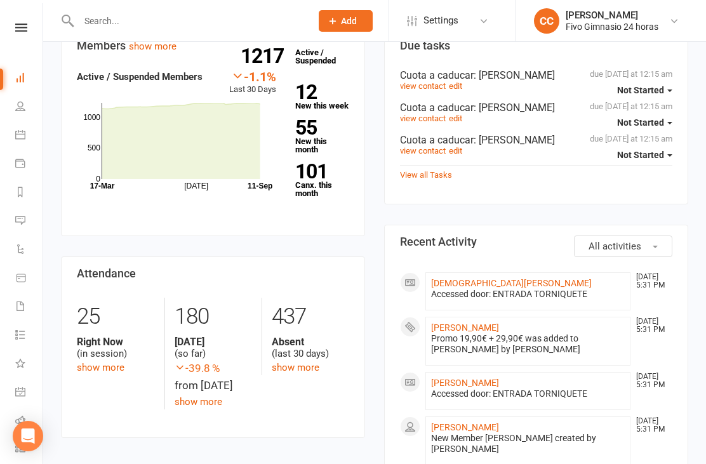
click at [498, 333] on link "Ismael Betancor Diaz" at bounding box center [465, 327] width 68 height 10
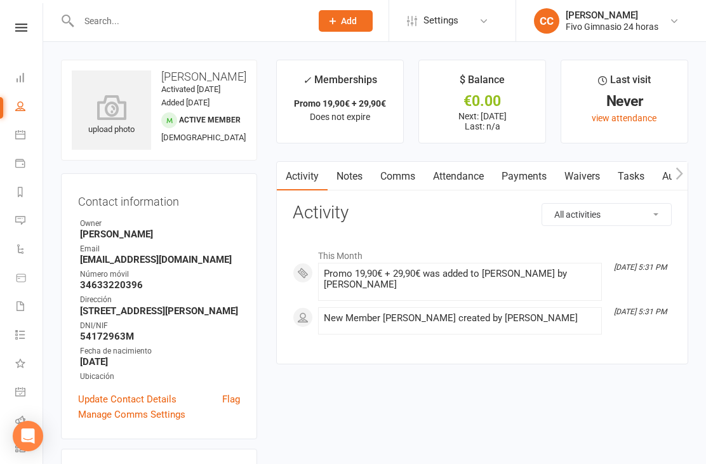
click at [117, 120] on icon at bounding box center [111, 107] width 79 height 25
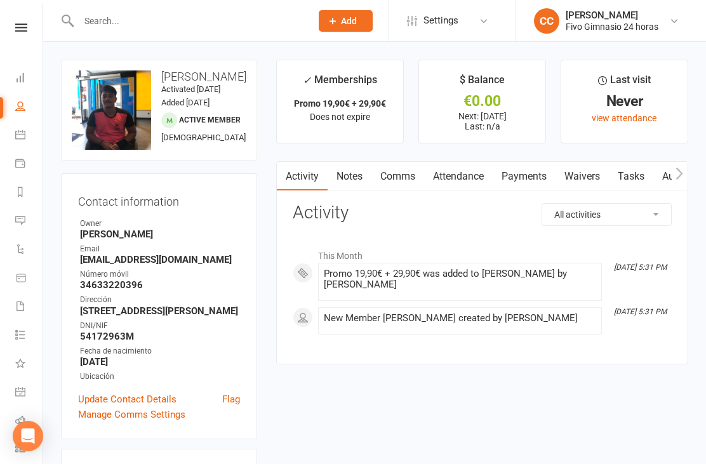
click at [590, 166] on link "Waivers" at bounding box center [581, 176] width 53 height 29
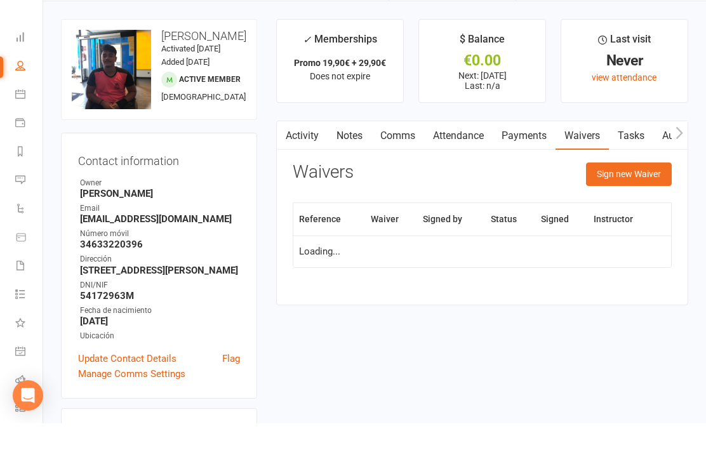
scroll to position [41, 0]
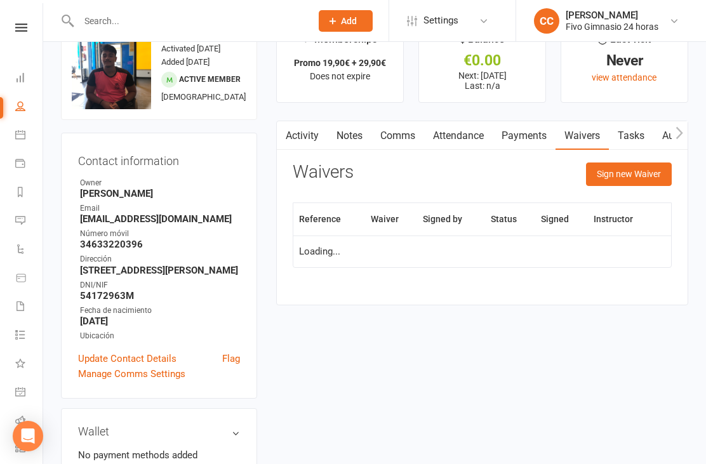
click at [631, 167] on button "Sign new Waiver" at bounding box center [629, 173] width 86 height 23
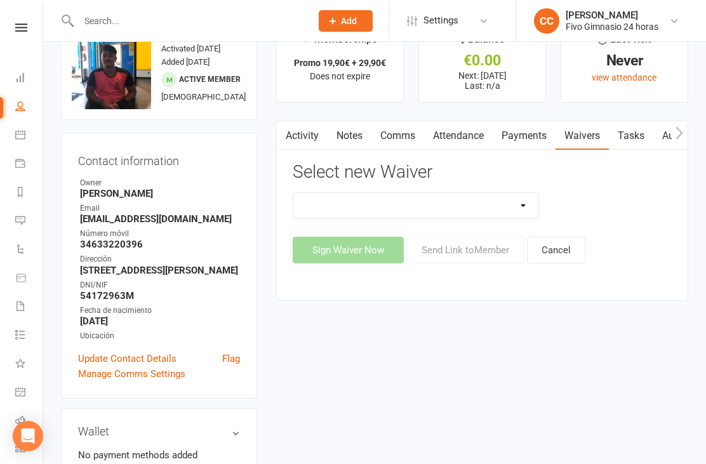
click at [473, 205] on select "Actualización De Datos De Pago Alta Online Certificación Finalización Contrato …" at bounding box center [415, 205] width 245 height 25
select select "1939"
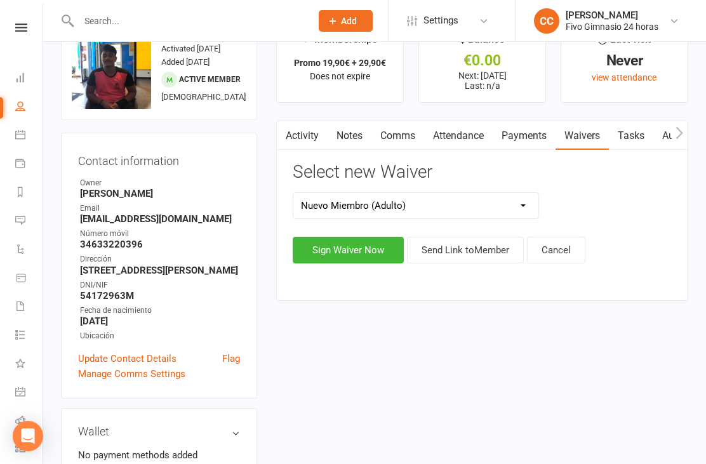
click at [353, 242] on button "Sign Waiver Now" at bounding box center [348, 250] width 111 height 27
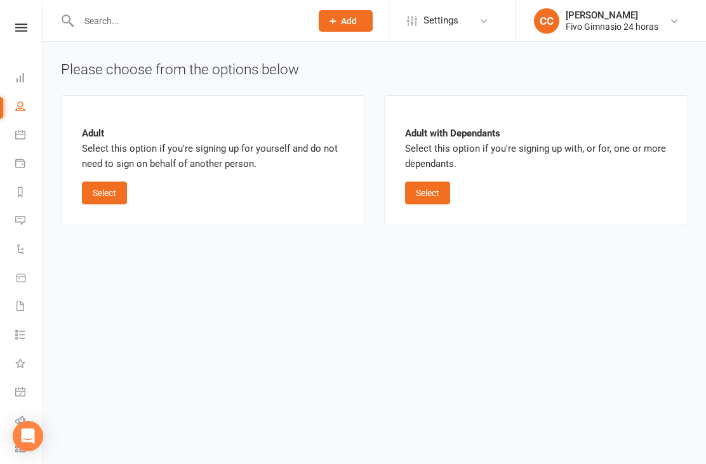
click at [108, 200] on button "Select" at bounding box center [104, 193] width 45 height 23
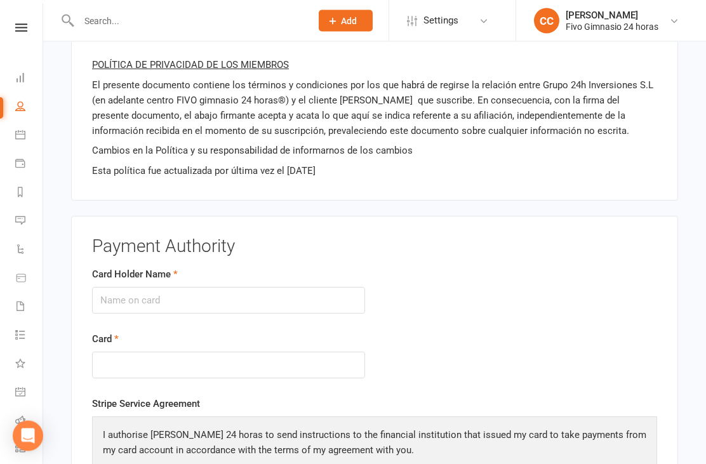
scroll to position [1274, 0]
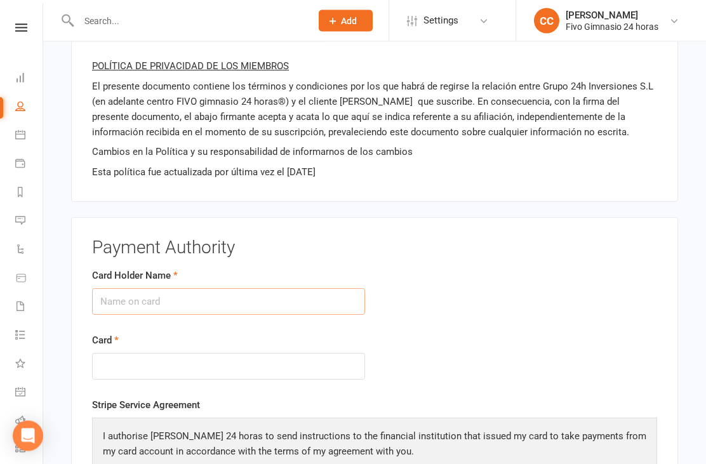
click at [231, 290] on input "Card Holder Name" at bounding box center [228, 302] width 273 height 27
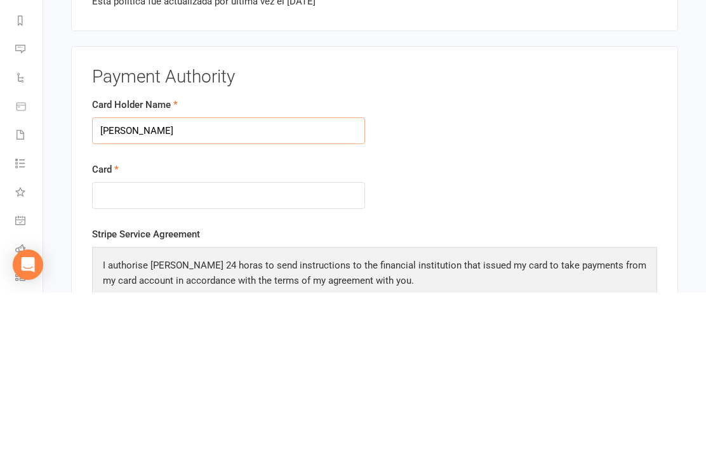
type input "Ismael Betancor Díaz"
click at [139, 353] on div at bounding box center [228, 366] width 273 height 27
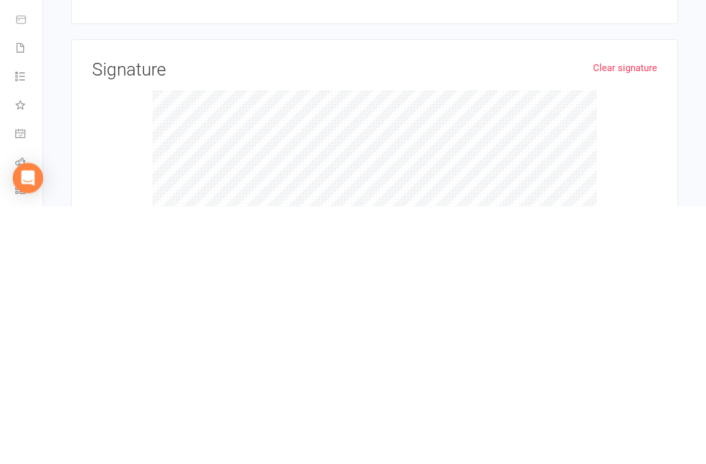
scroll to position [1776, 0]
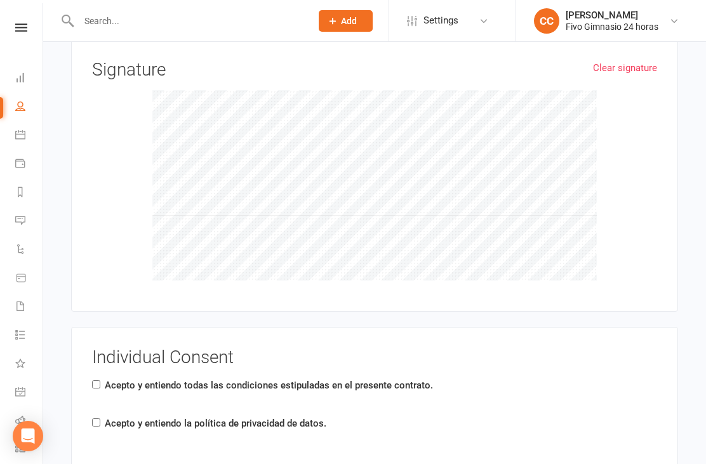
click at [98, 366] on div "Individual Consent Acepto y entiendo todas las condiciones estipuladas en el pr…" at bounding box center [374, 401] width 565 height 106
click at [100, 380] on input "Acepto y entiendo todas las condiciones estipuladas en el presente contrato." at bounding box center [96, 384] width 8 height 8
checkbox input "true"
click at [100, 416] on div "Acepto y entiendo la política de privacidad de datos." at bounding box center [209, 426] width 234 height 20
click at [106, 416] on label "Acepto y entiendo la política de privacidad de datos." at bounding box center [215, 423] width 221 height 15
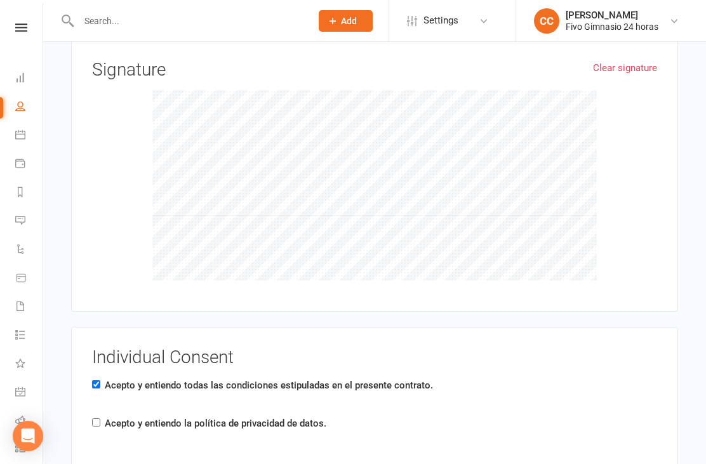
click at [100, 418] on input "Acepto y entiendo la política de privacidad de datos." at bounding box center [96, 422] width 8 height 8
checkbox input "true"
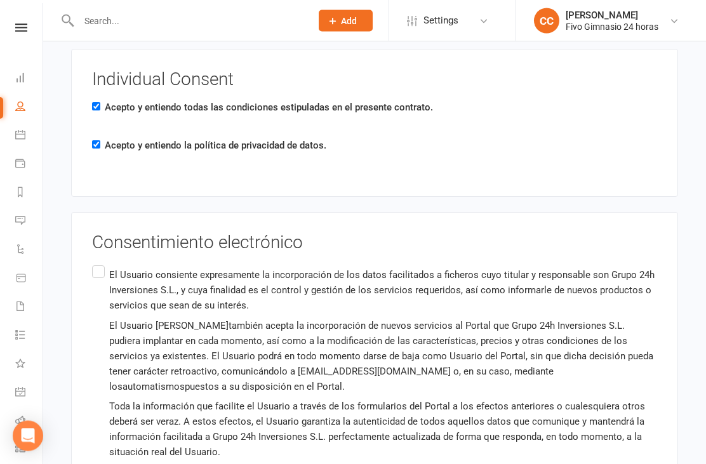
click at [101, 263] on label "El Usuario consiente expresamente la incorporación de los datos facilitados a f…" at bounding box center [374, 381] width 565 height 237
click at [100, 263] on input "El Usuario consiente expresamente la incorporación de los datos facilitados a f…" at bounding box center [96, 263] width 8 height 0
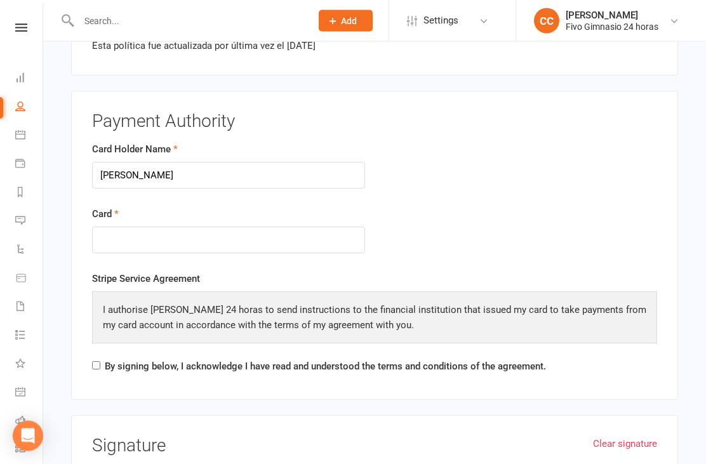
click at [98, 362] on input "By signing below, I acknowledge I have read and understood the terms and condit…" at bounding box center [96, 366] width 8 height 8
checkbox input "true"
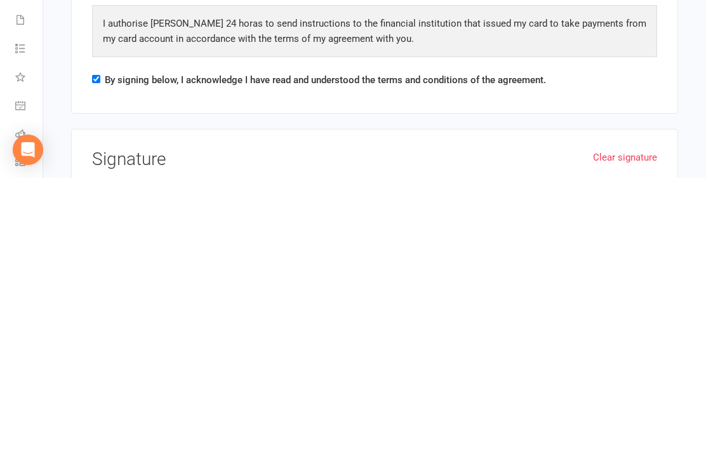
scroll to position [2171, 0]
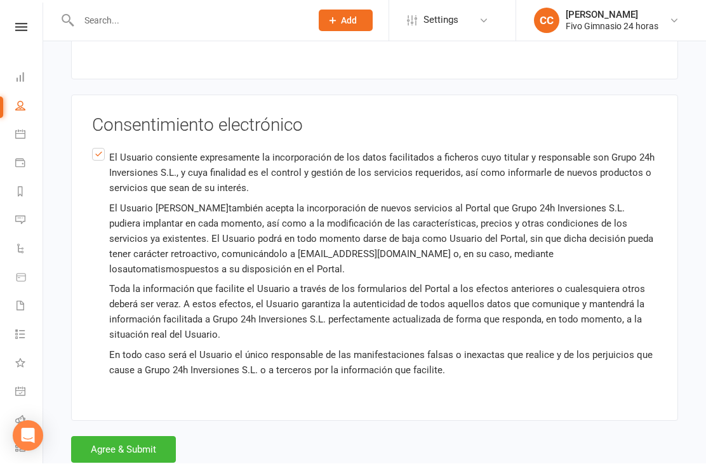
click at [154, 440] on button "Agree & Submit" at bounding box center [123, 450] width 105 height 27
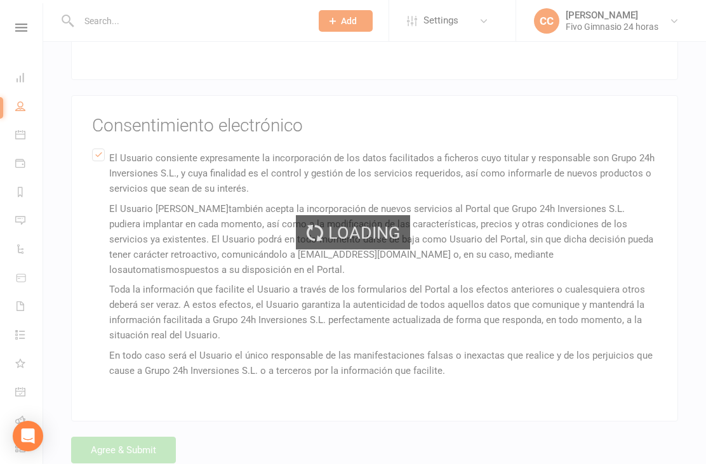
click at [155, 440] on div "Loading" at bounding box center [353, 232] width 706 height 464
click at [151, 446] on div "Loading" at bounding box center [353, 232] width 706 height 464
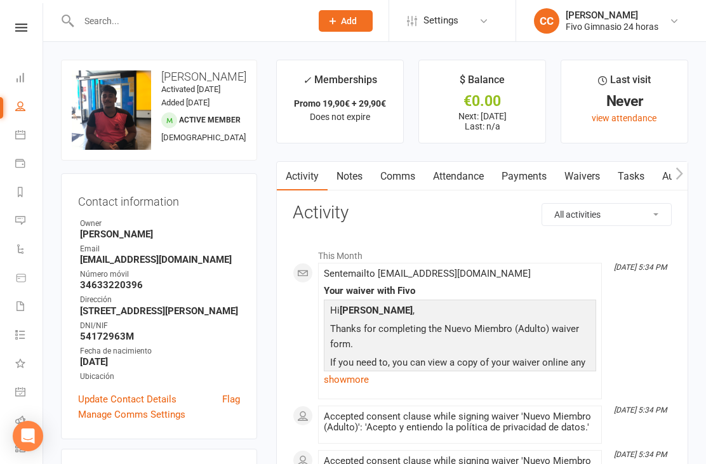
click at [542, 185] on link "Payments" at bounding box center [523, 176] width 63 height 29
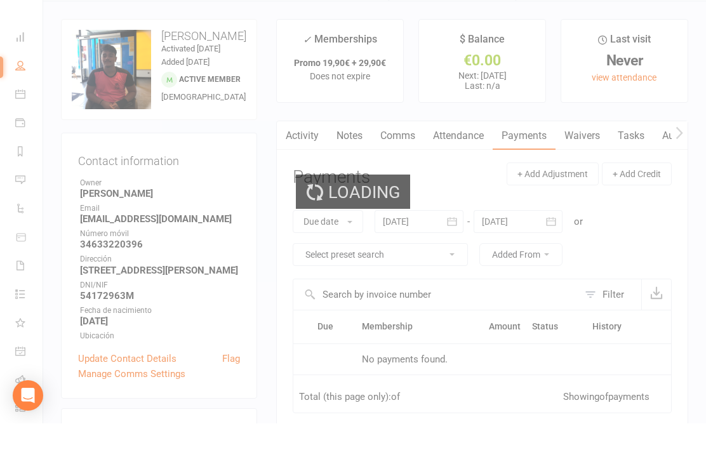
scroll to position [41, 0]
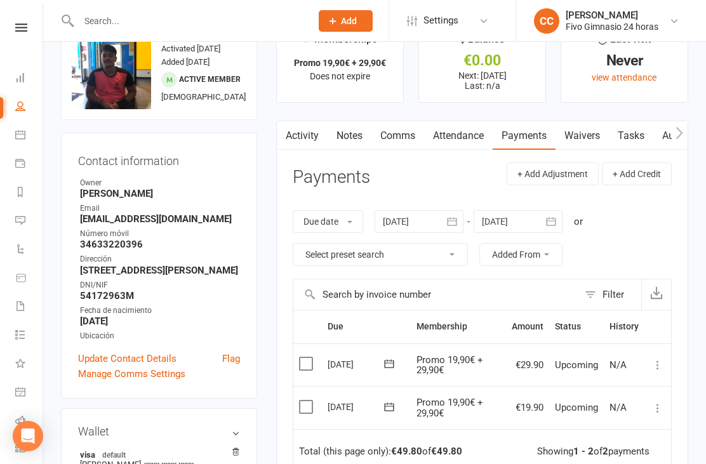
click at [663, 402] on icon at bounding box center [657, 408] width 13 height 13
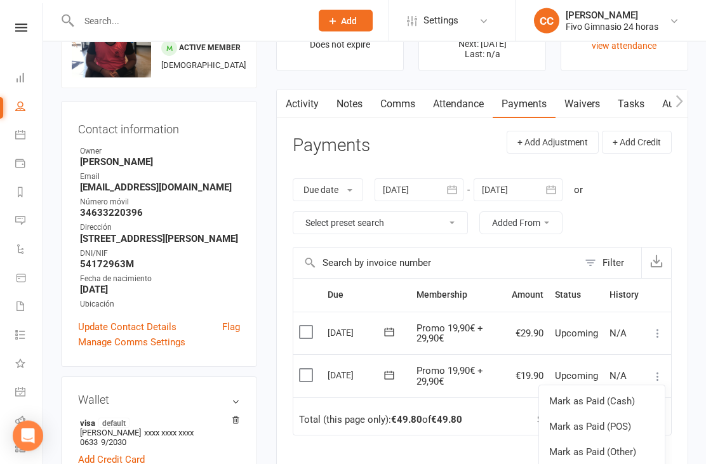
scroll to position [99, 0]
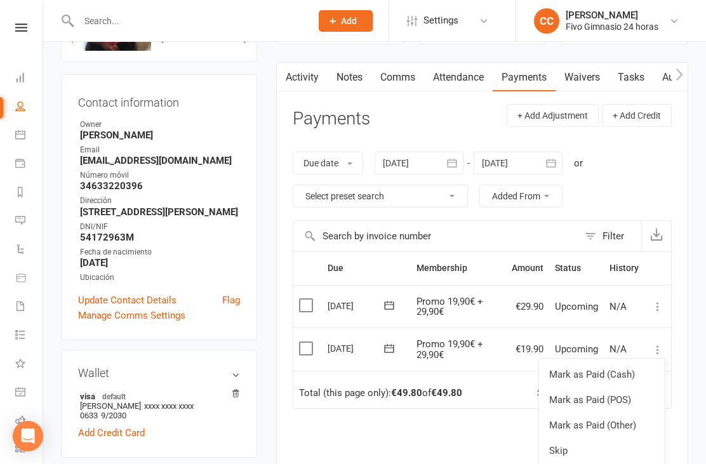
click at [617, 418] on link "Mark as Paid (Other)" at bounding box center [602, 425] width 126 height 25
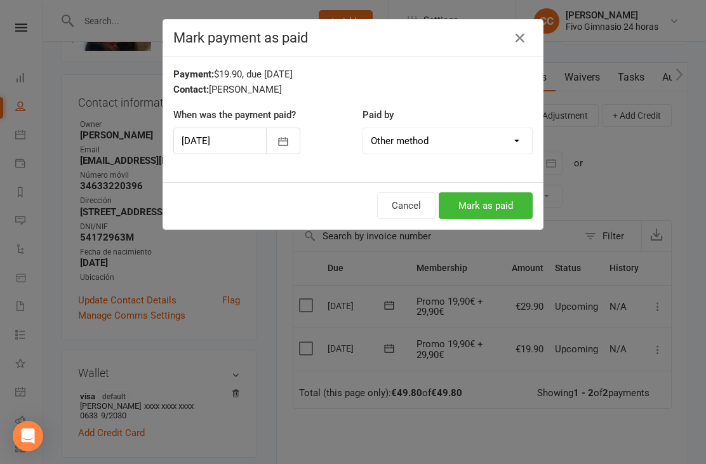
click at [492, 216] on button "Mark as paid" at bounding box center [486, 205] width 94 height 27
